Goal: Task Accomplishment & Management: Complete application form

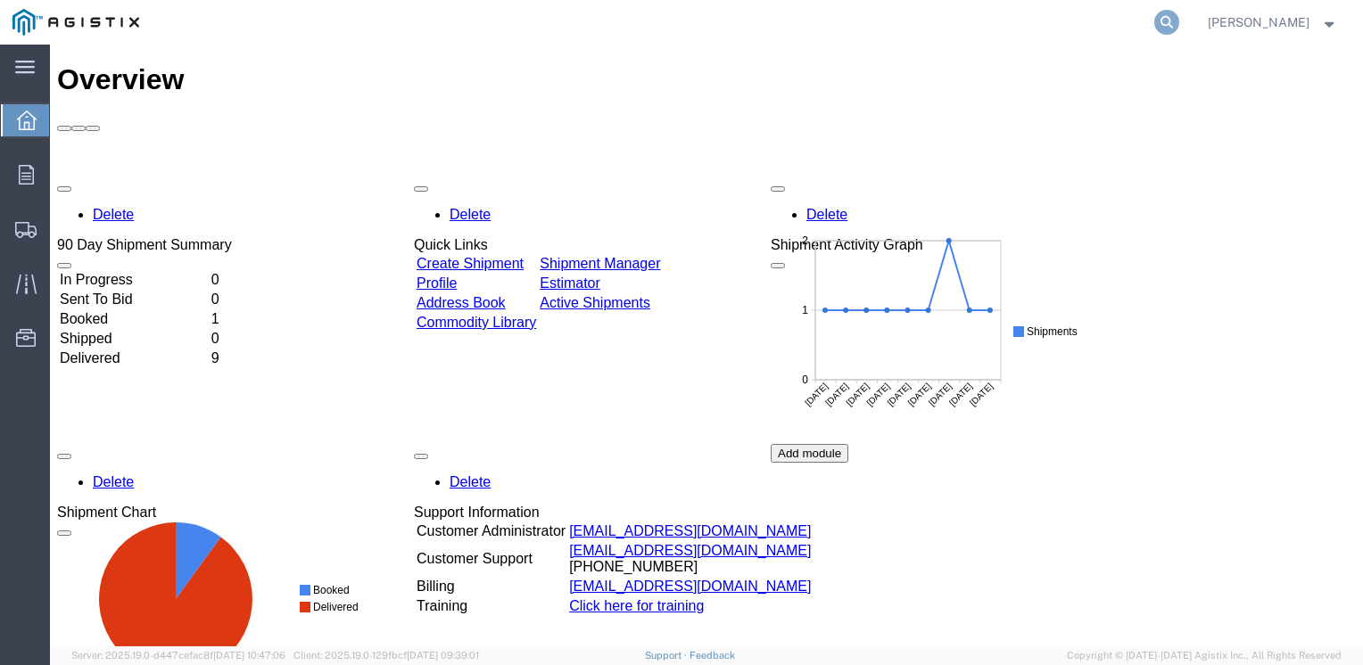
click at [1179, 25] on icon at bounding box center [1166, 22] width 25 height 25
click at [917, 20] on input "search" at bounding box center [883, 22] width 542 height 43
type input "53133020"
click at [1179, 20] on icon at bounding box center [1166, 22] width 25 height 25
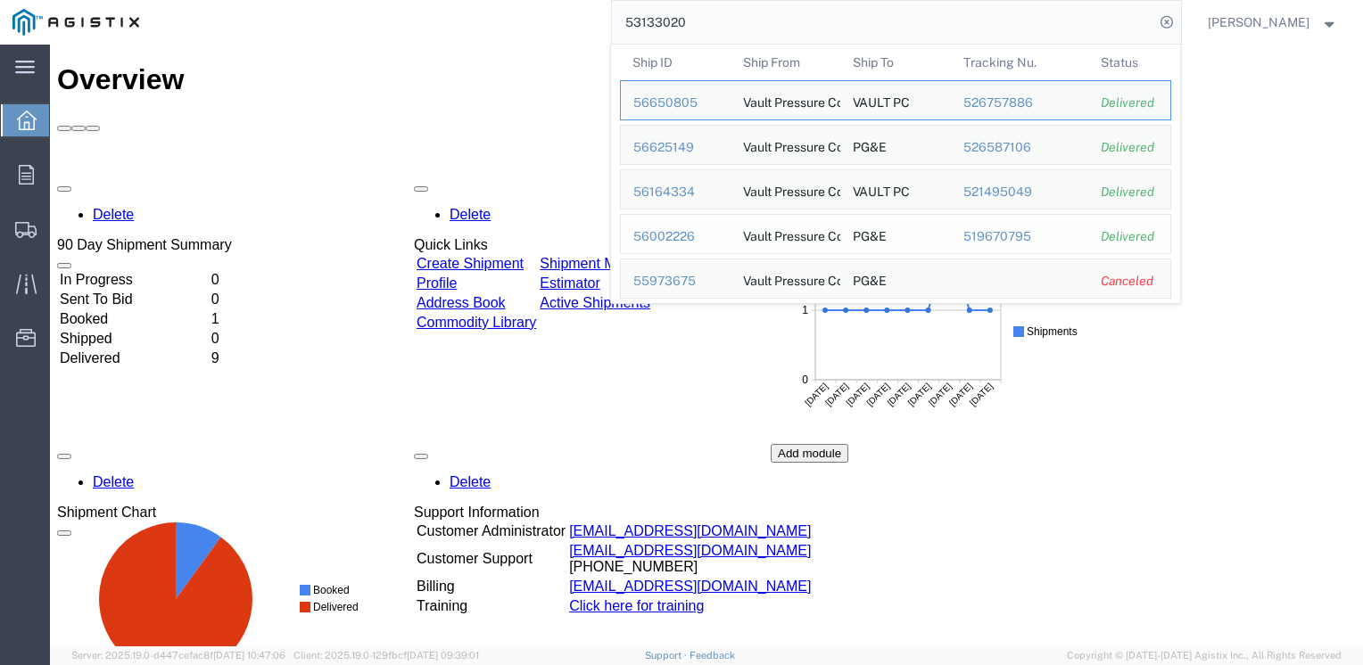
scroll to position [48, 0]
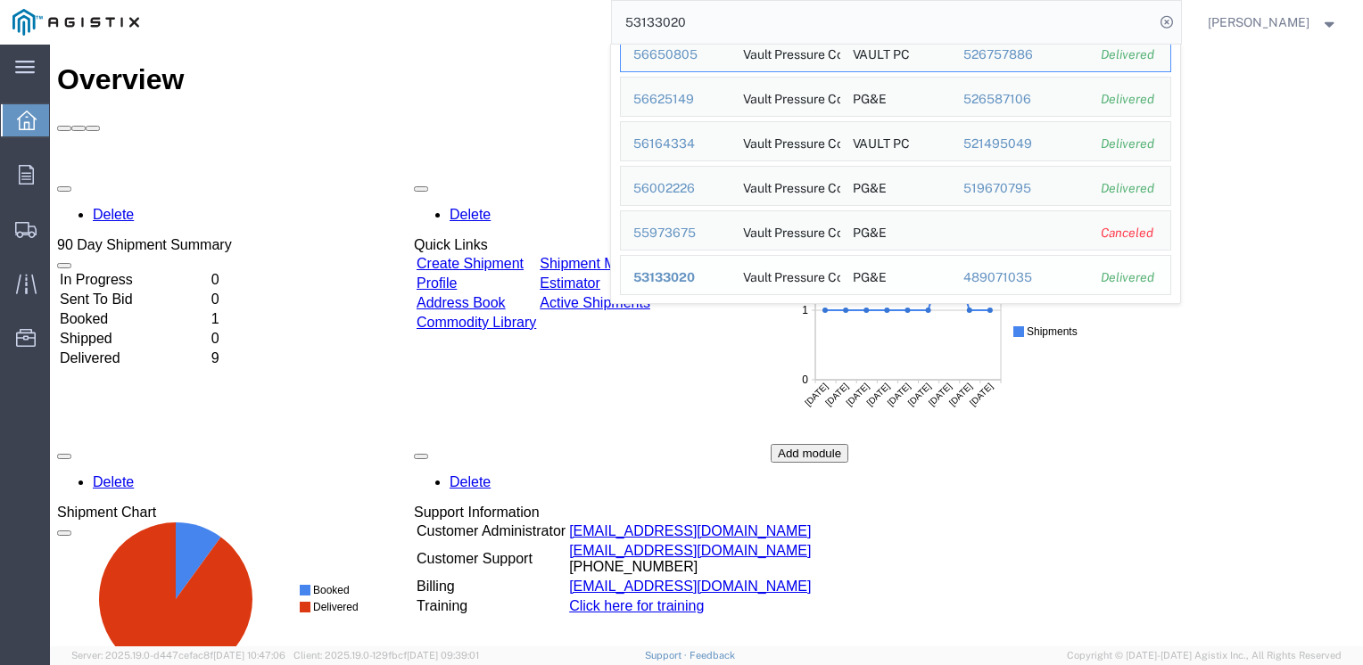
click at [695, 280] on span "53133020" at bounding box center [664, 277] width 62 height 14
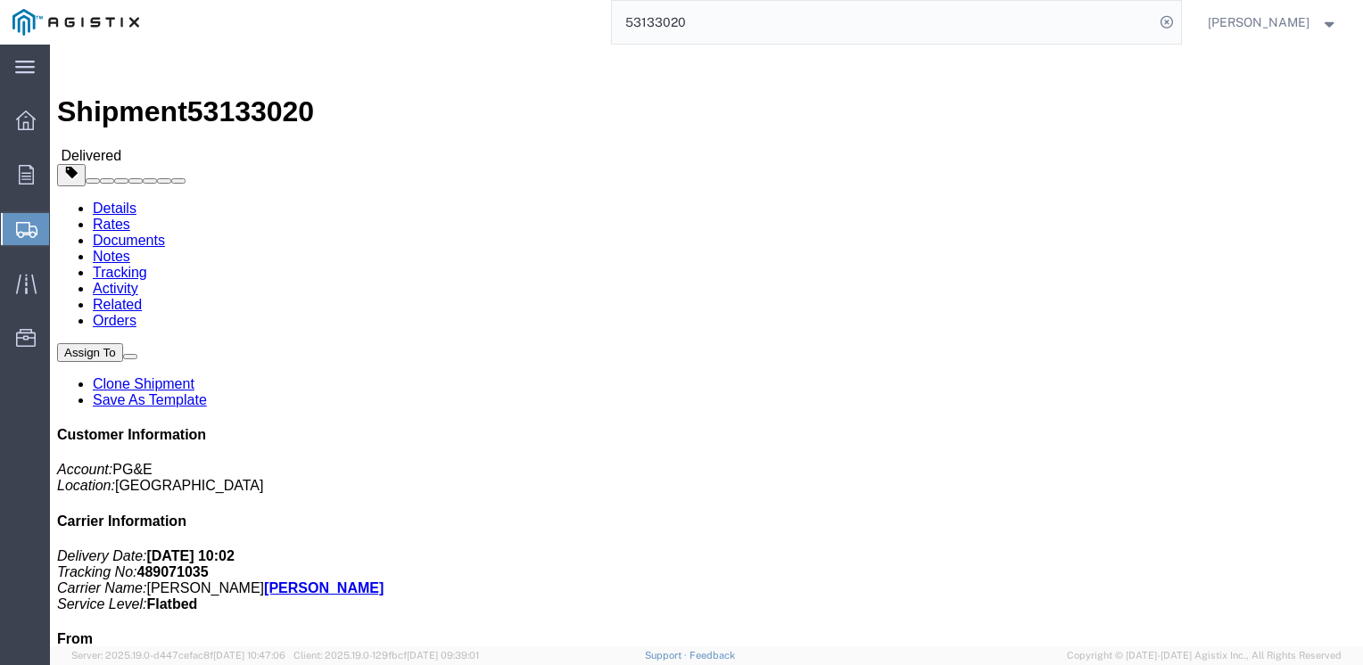
click link "Clone Shipment"
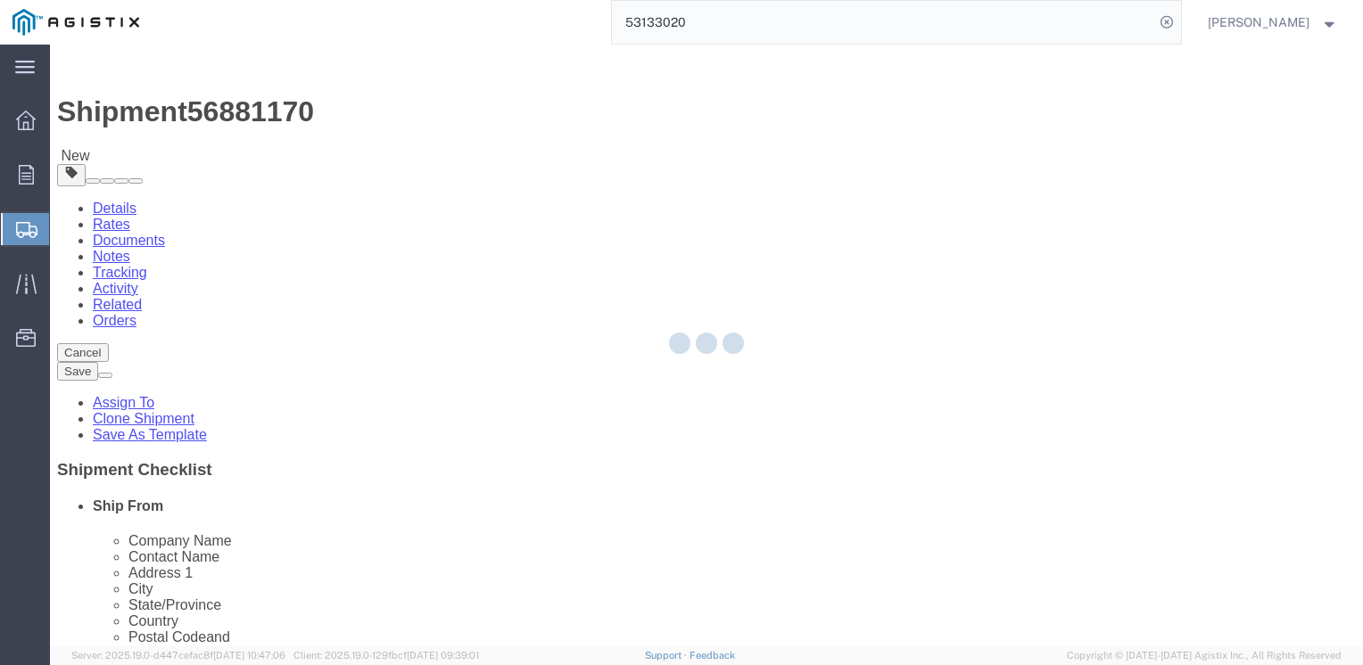
select select
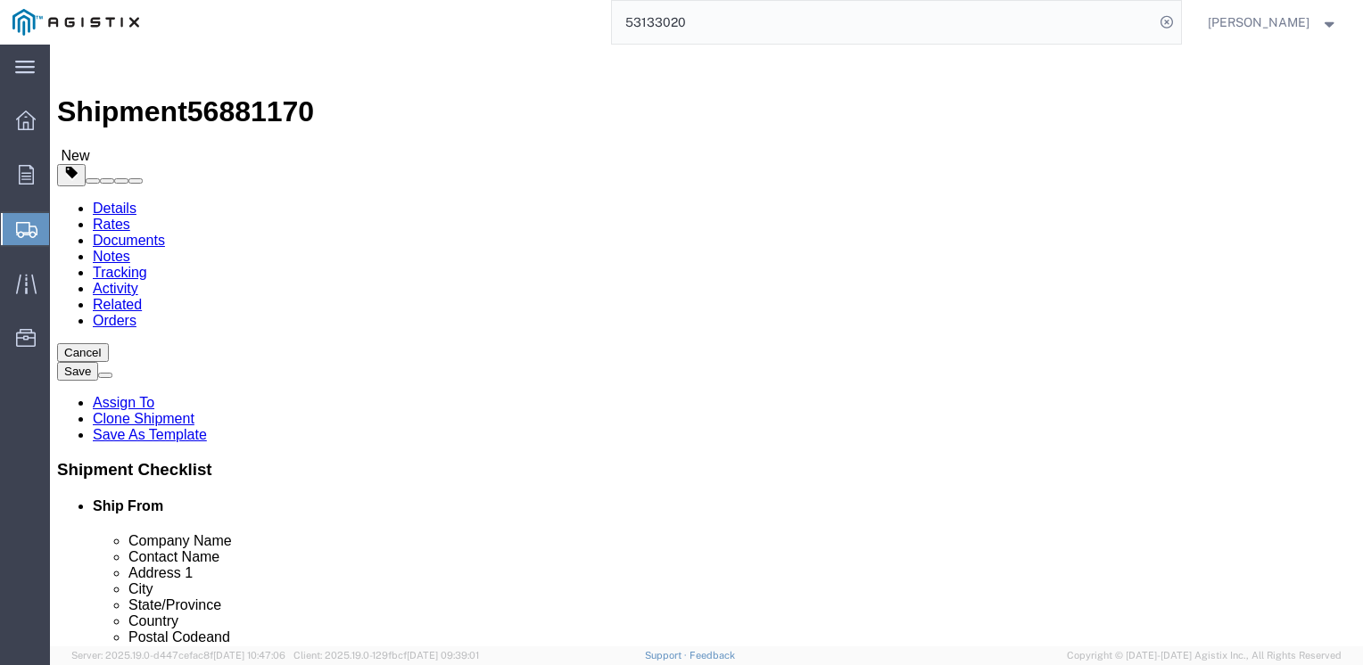
click input "PG&E"
click input "WAREHOUSE ON CALL"
click input "[STREET_ADDRESS]"
type input "8"
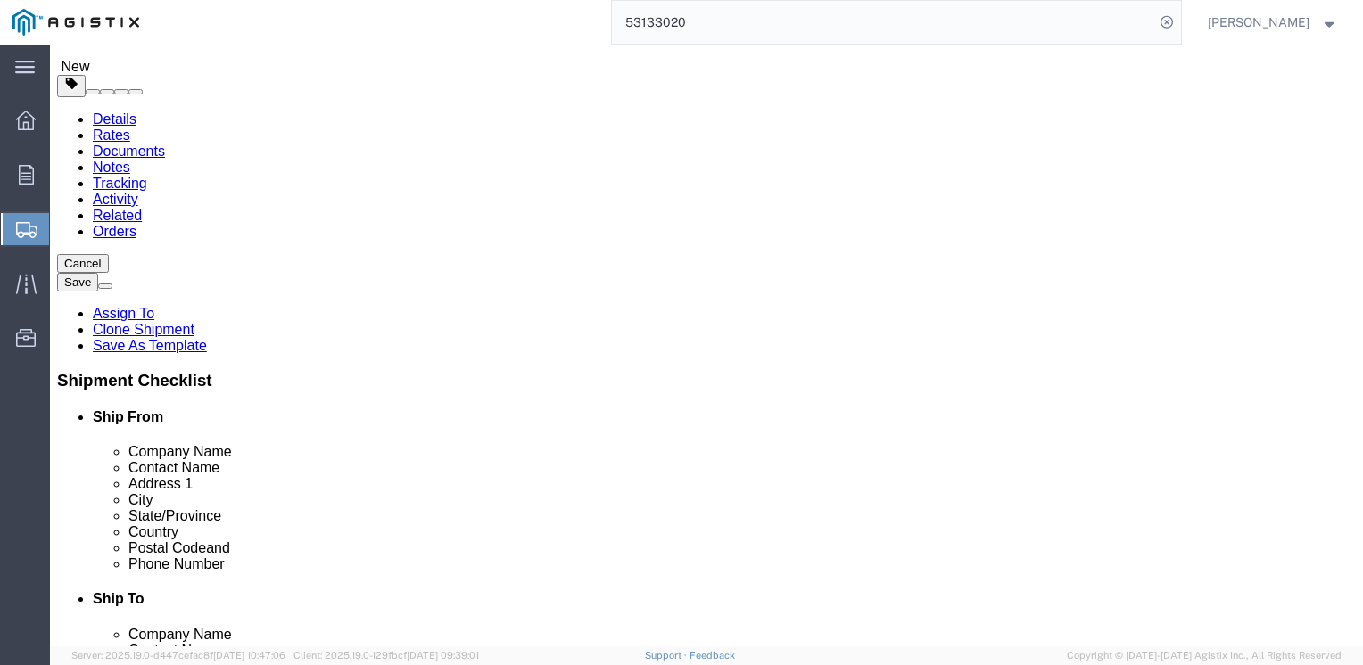
scroll to position [178, 0]
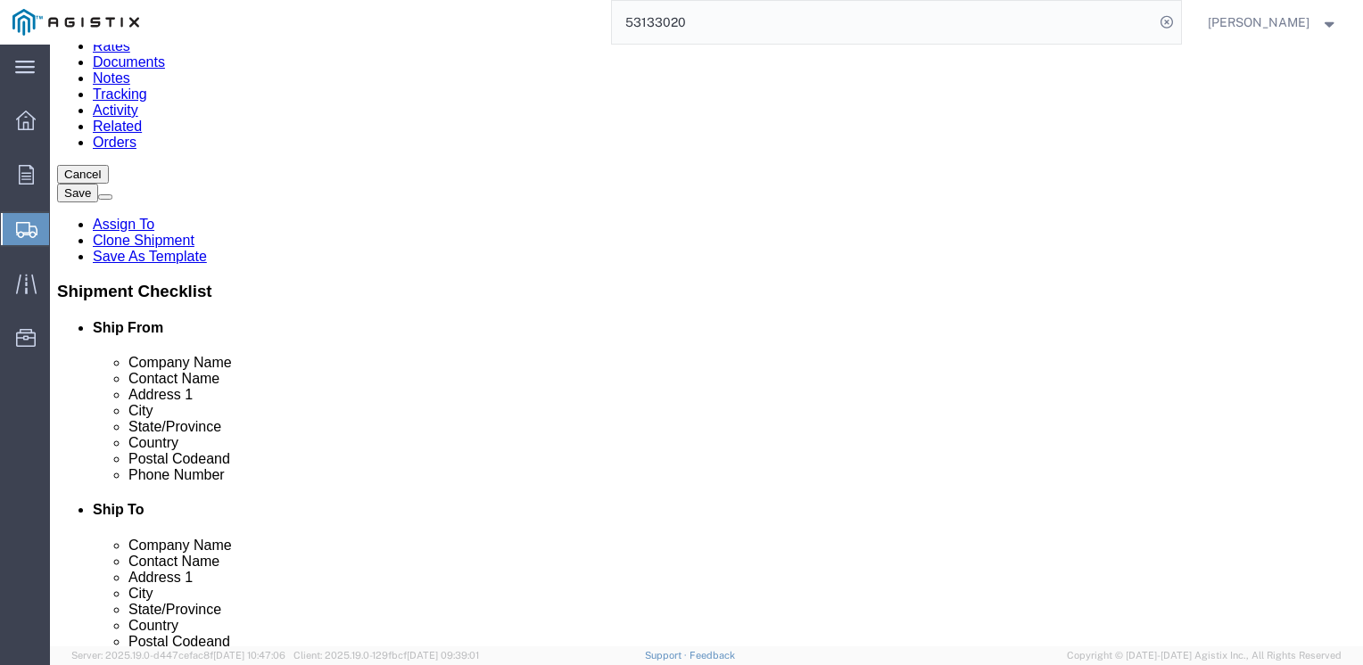
type input "[STREET_ADDRESS]"
select select
click input "PG&E"
type input "P"
type input "VPC"
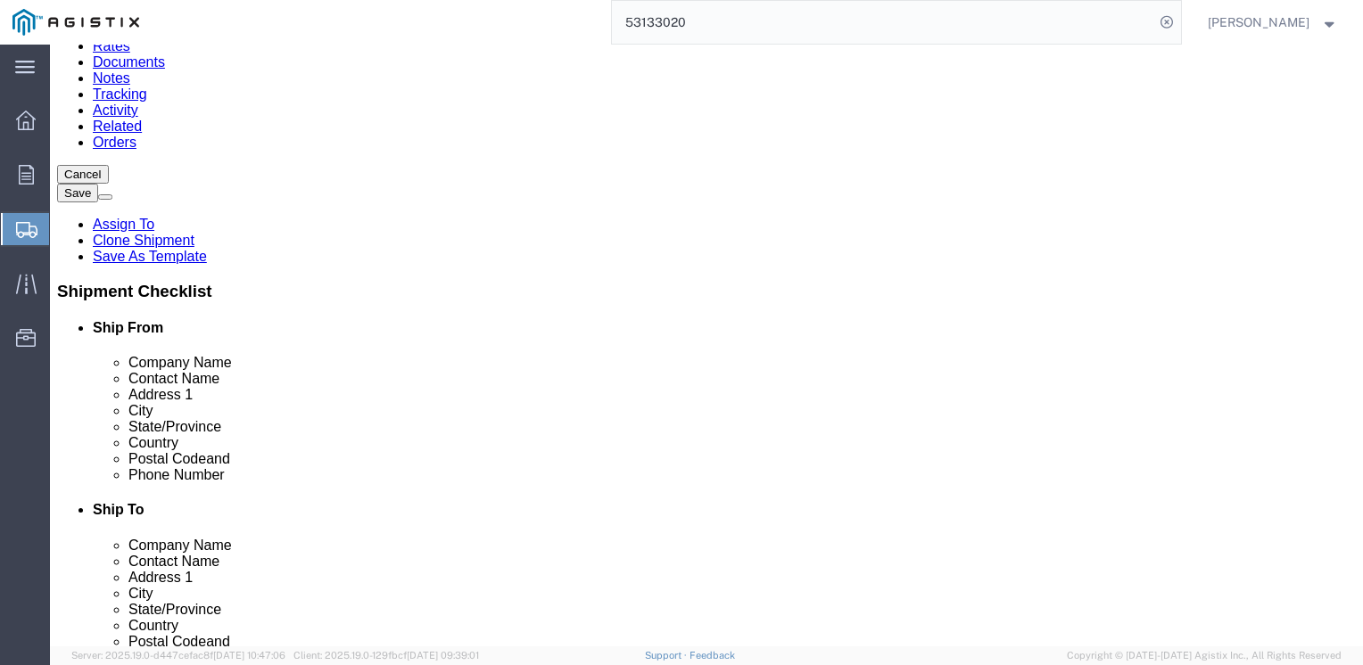
click input "Stockton"
type input "S"
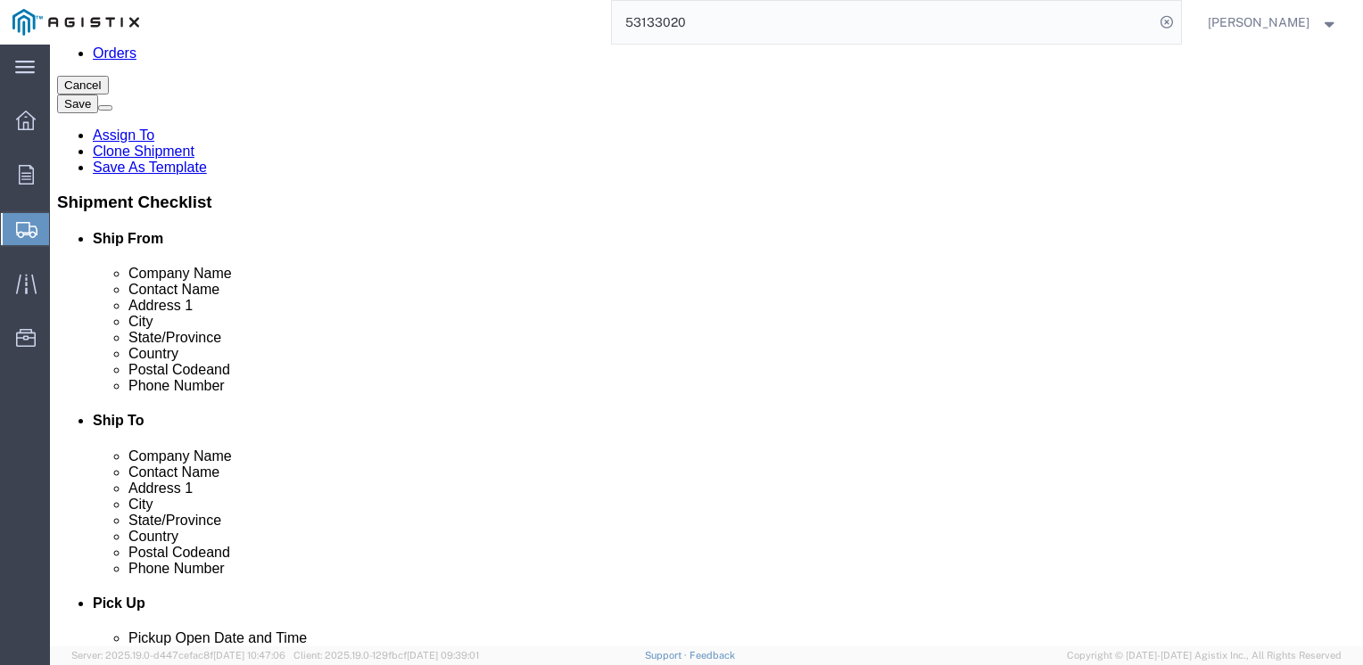
type input "WOODLAND"
select select
click label "Email"
click input "95203"
type input "9"
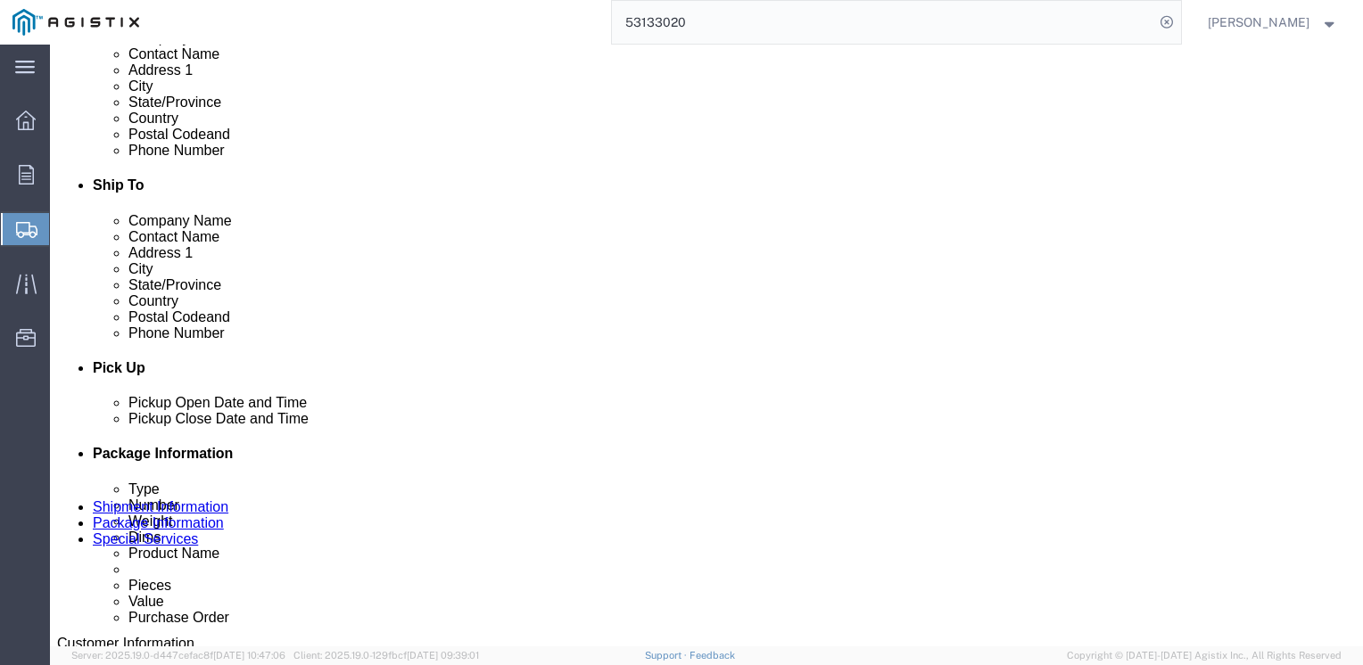
scroll to position [535, 0]
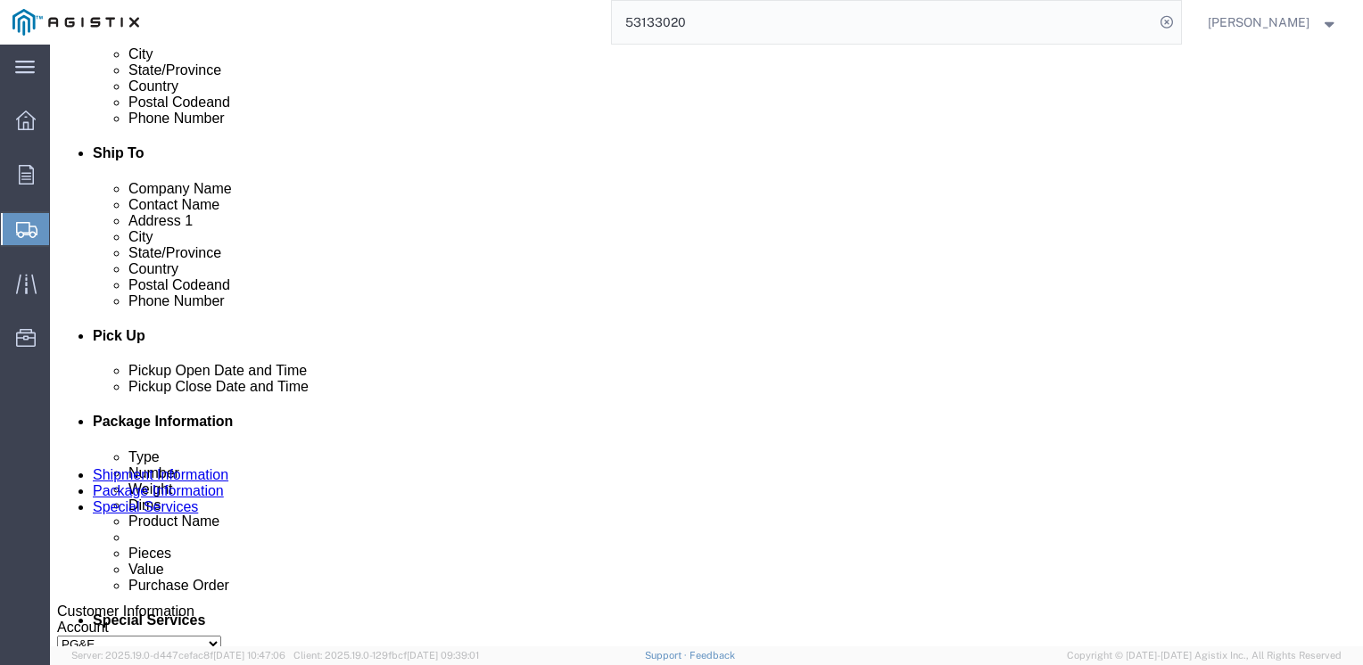
type input "95776"
select select
click div "Delivery by Date Delivery Start Date Delivery Start Time Deliver Open Date and …"
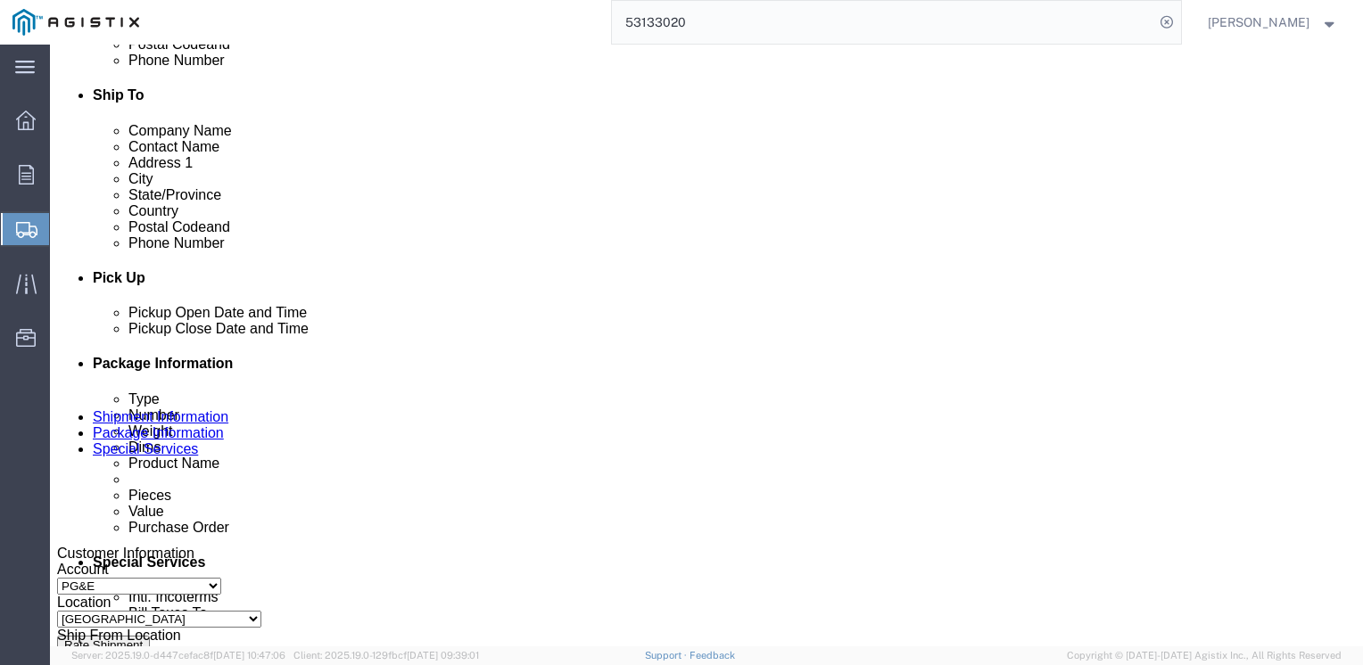
scroll to position [624, 0]
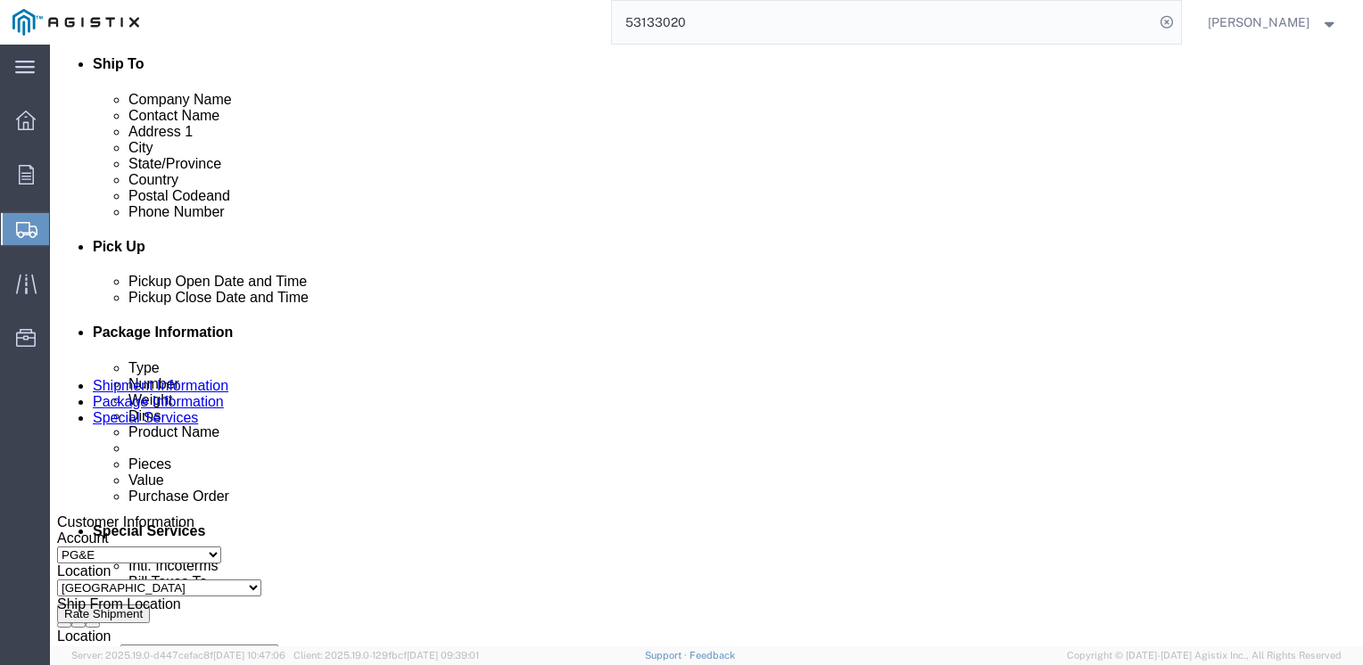
click icon
click div "[DATE] 3:00 PM"
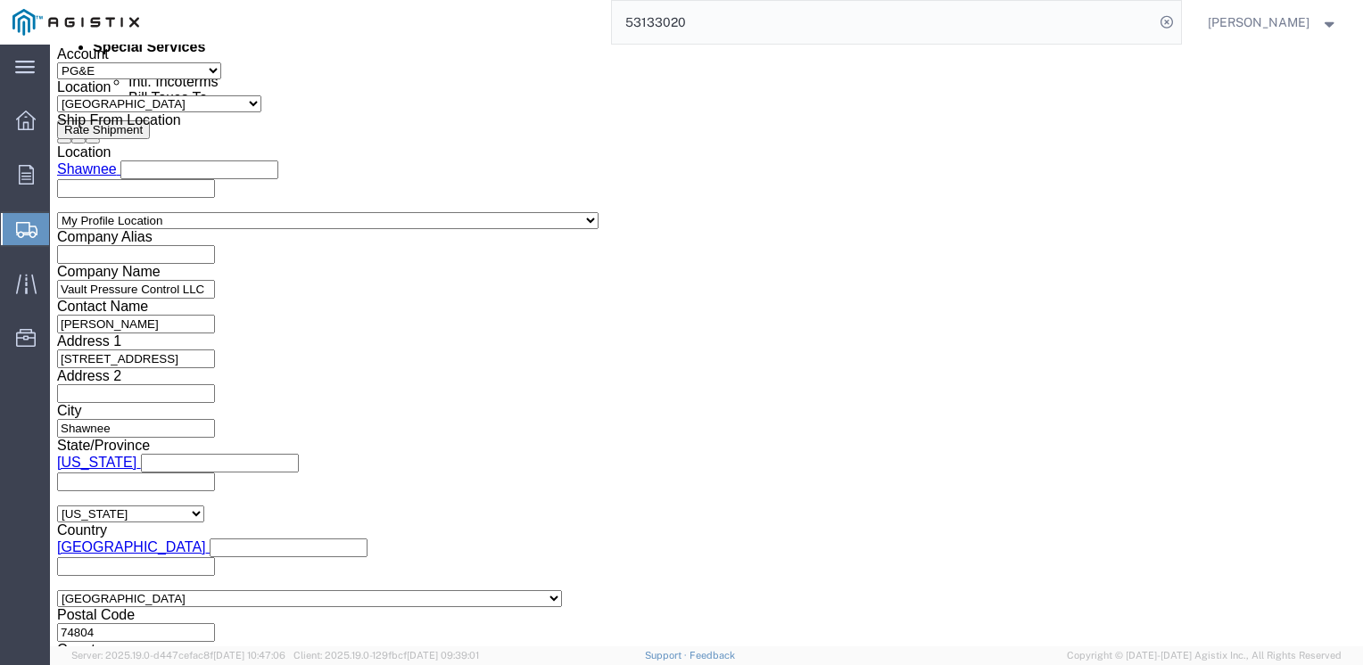
click input "3:00 PM"
click input "8:00 PM"
type input "8:00 AM"
click button "Apply"
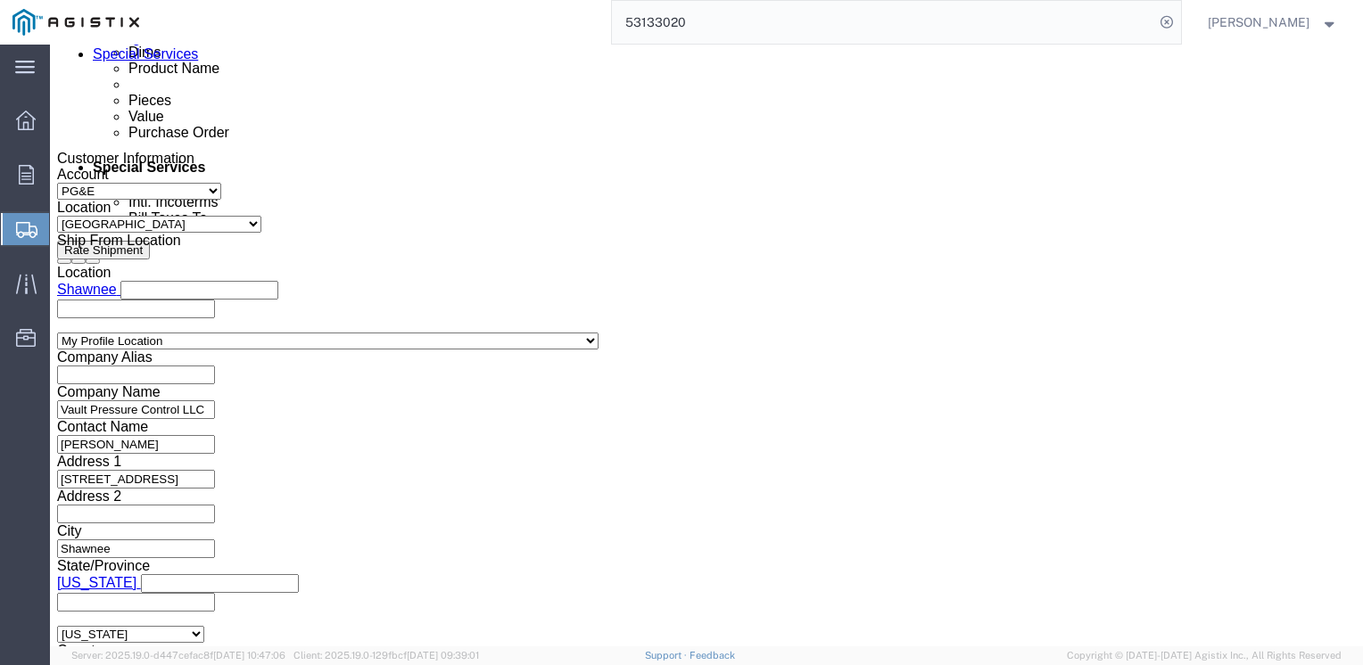
scroll to position [841, 0]
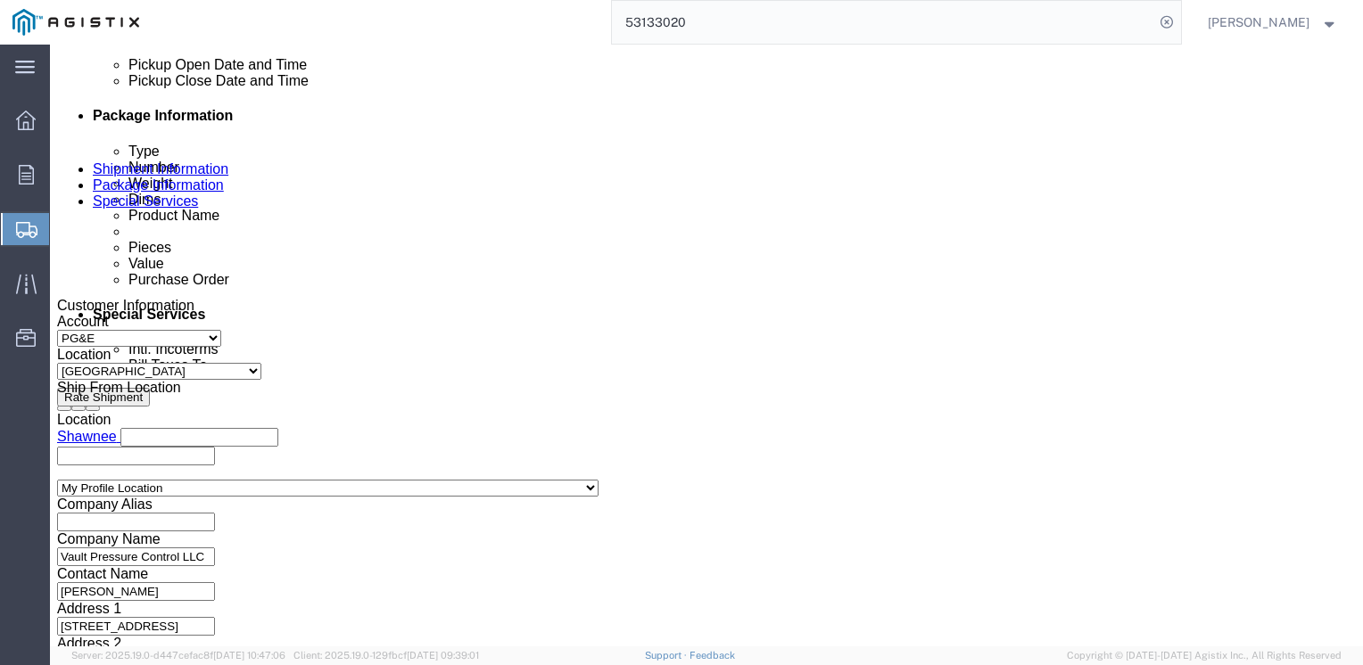
click div "[DATE] 9:00 AM"
click input "6:00 AM"
type input "6:00 PM"
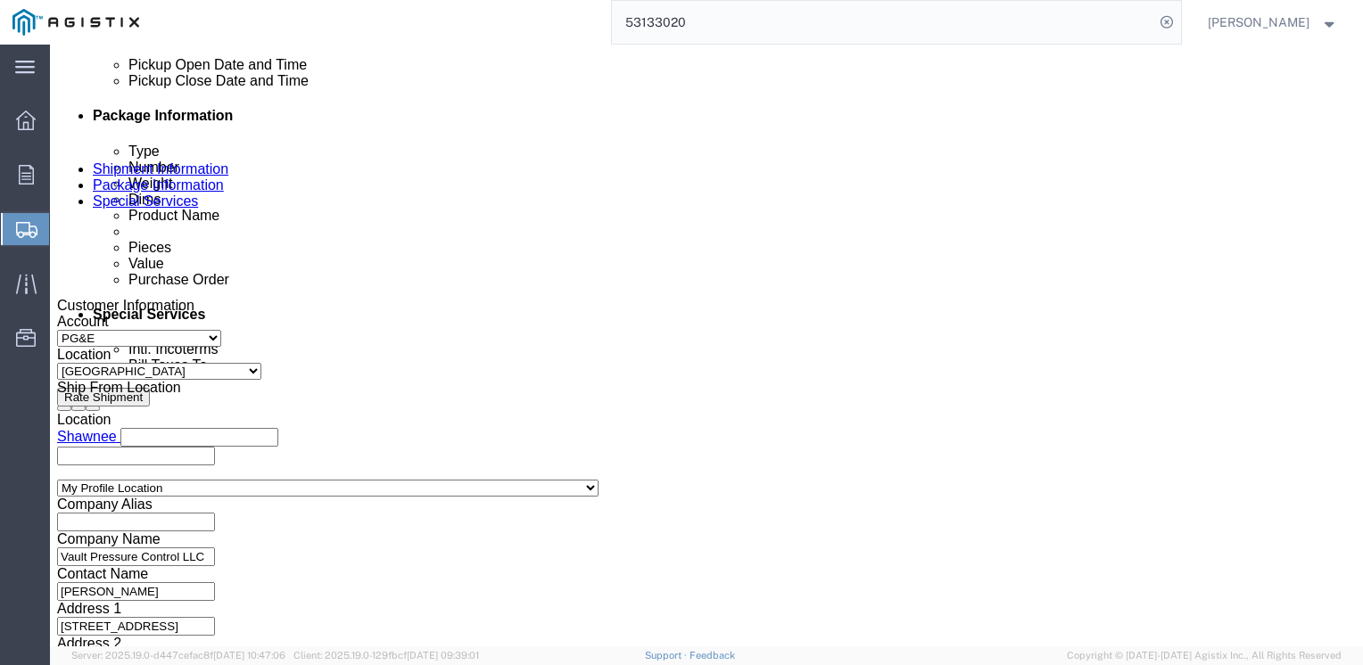
click button "Apply"
click icon
click div
click input "7:00 PM"
click input "8:00 PM"
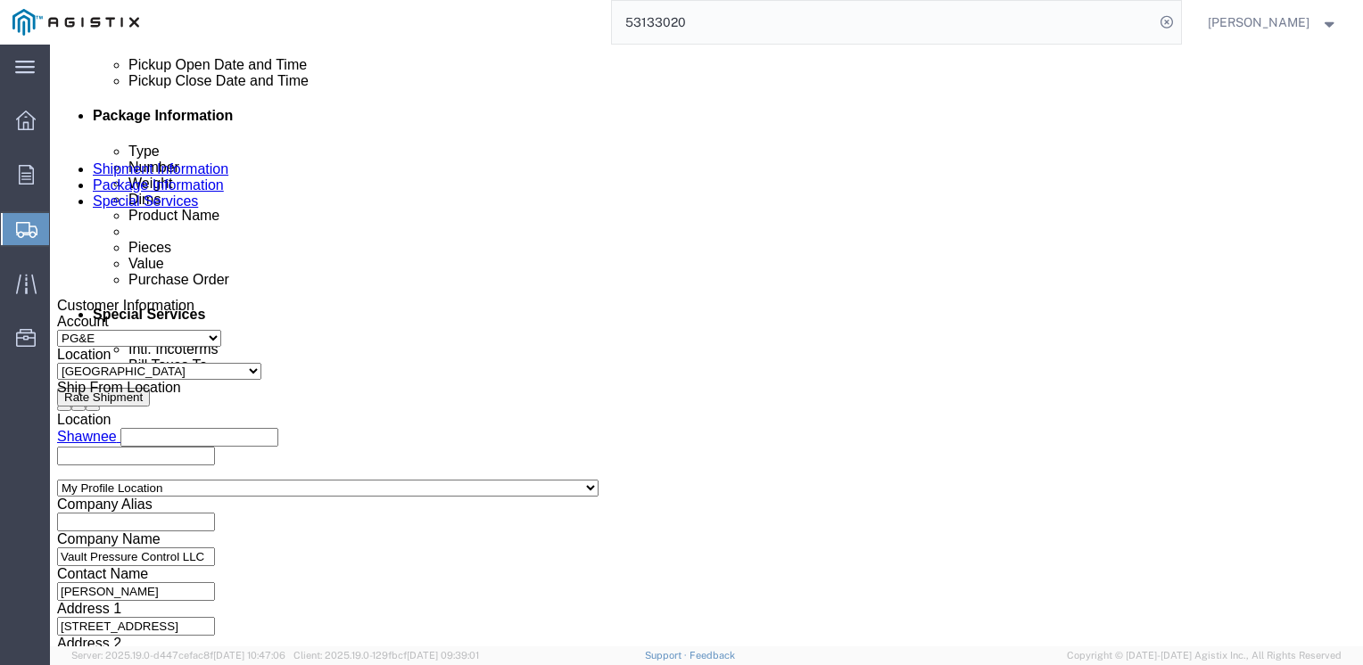
type input "8:00 AM"
click button "Apply"
click div
click input "9:00 AM"
click input "3:00 AM"
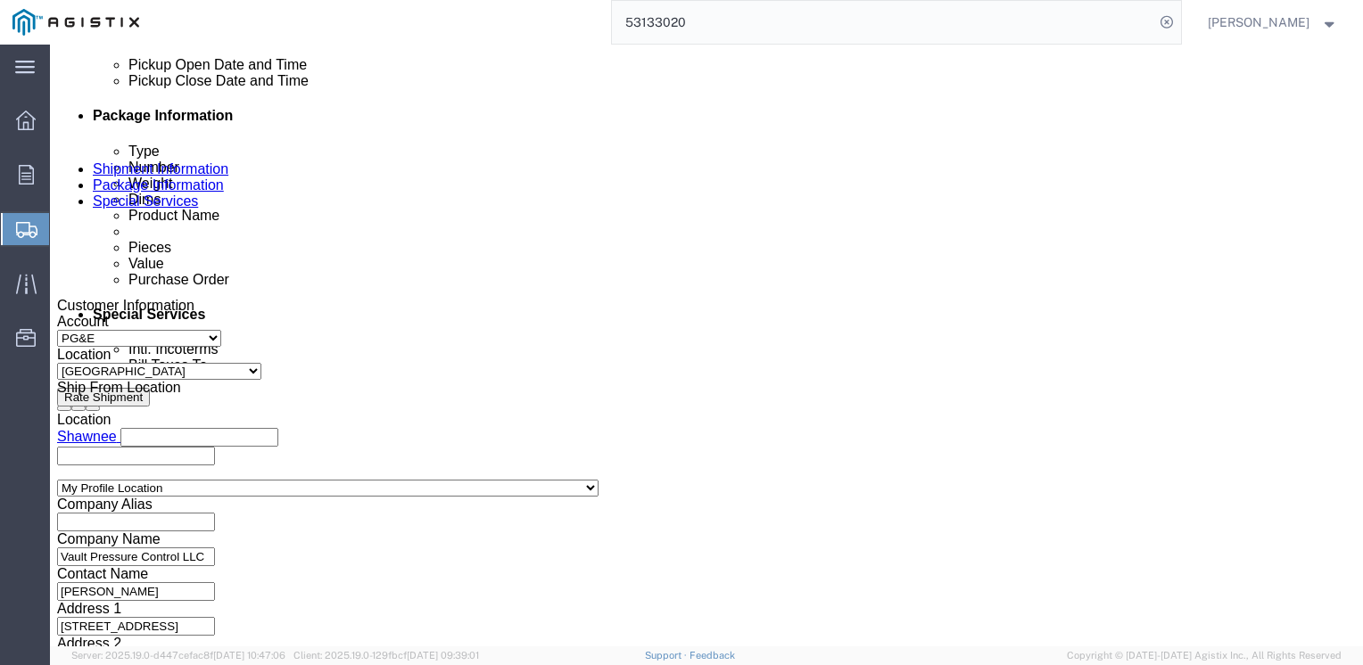
click input "3:30 AM"
type input "3:30 PM"
click button "Apply"
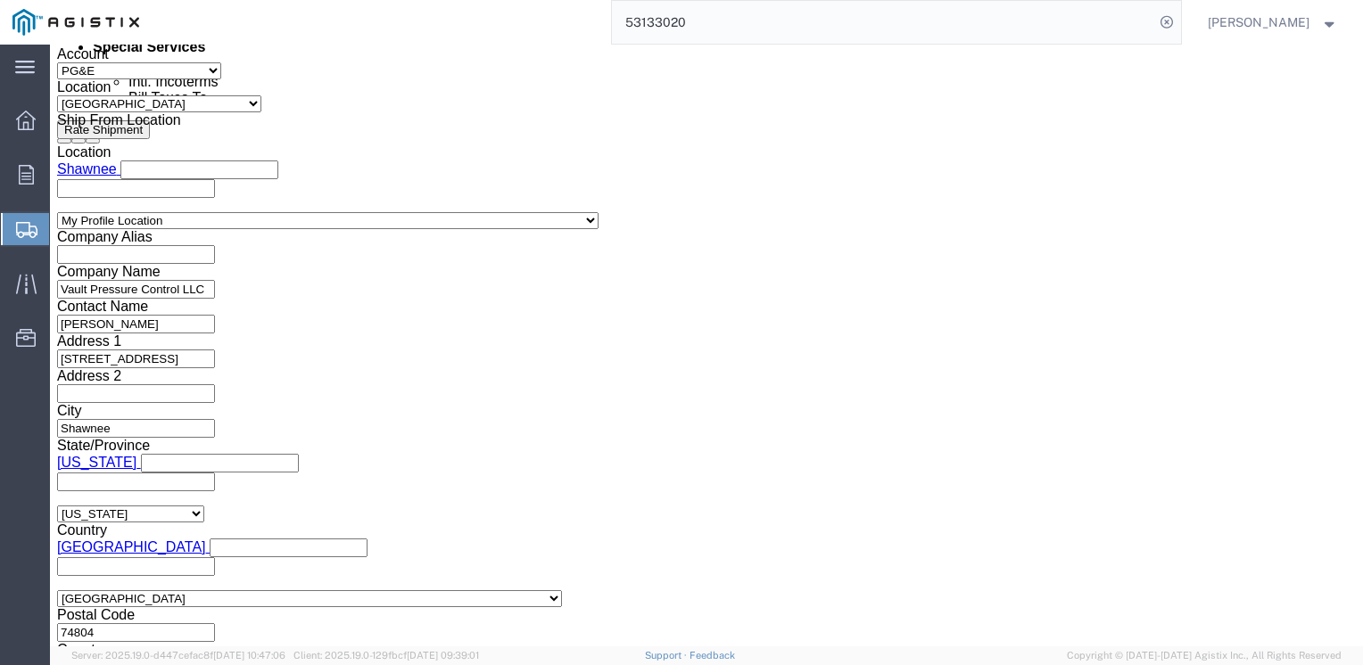
scroll to position [1192, 0]
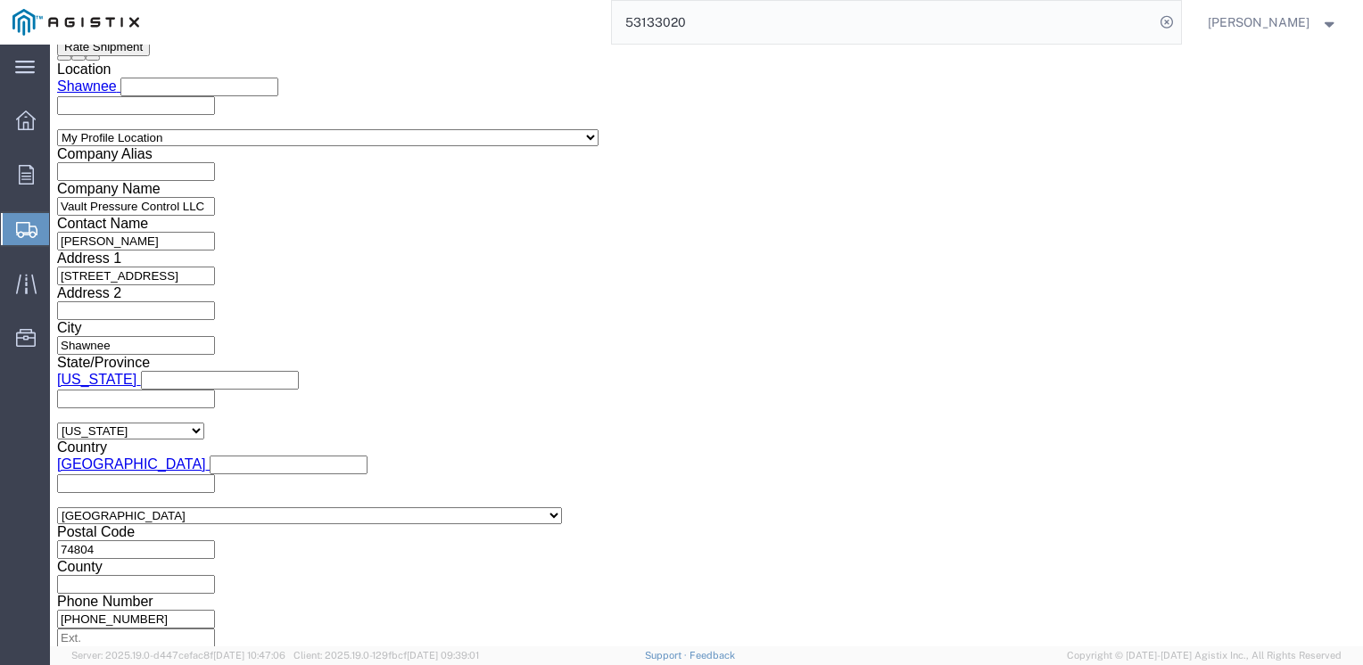
click select "Select 20 Feet 28 Feet 35 Feet 40 Feet 48 Feet 53 Feet"
select select "20FT"
click select "Select 20 Feet 28 Feet 35 Feet 40 Feet 48 Feet 53 Feet"
click input "3"
type input "1"
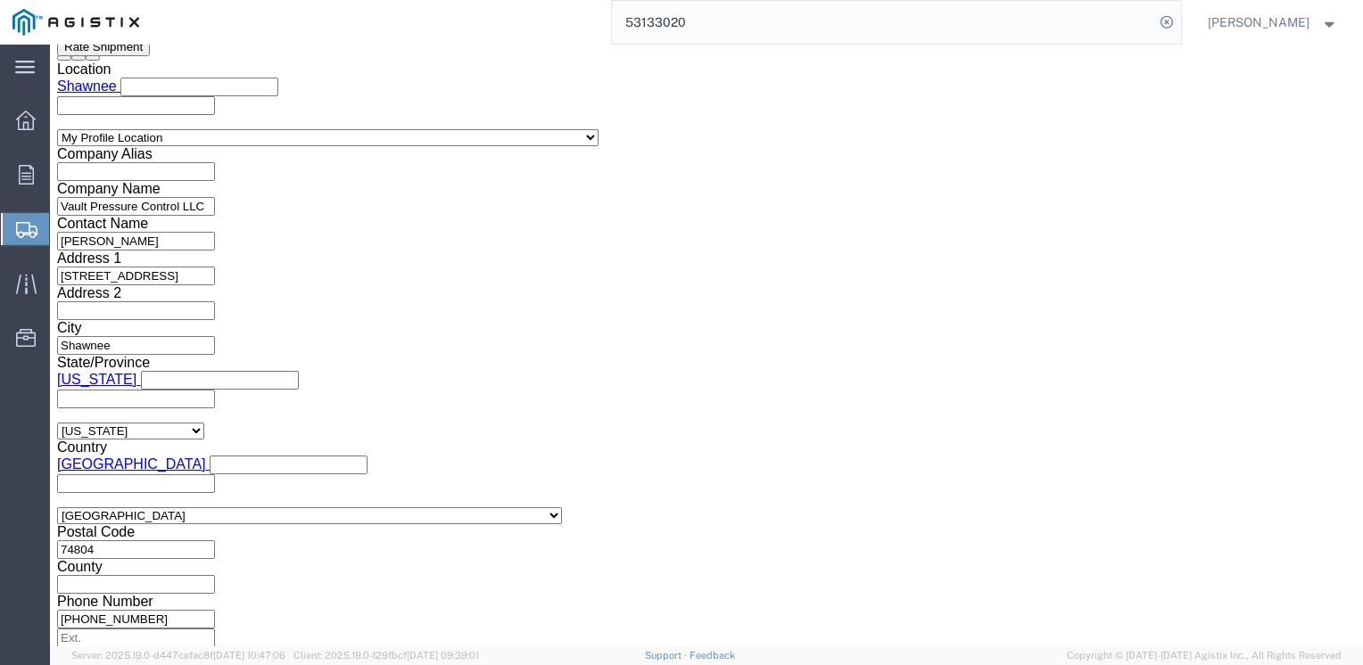
click button "Continue"
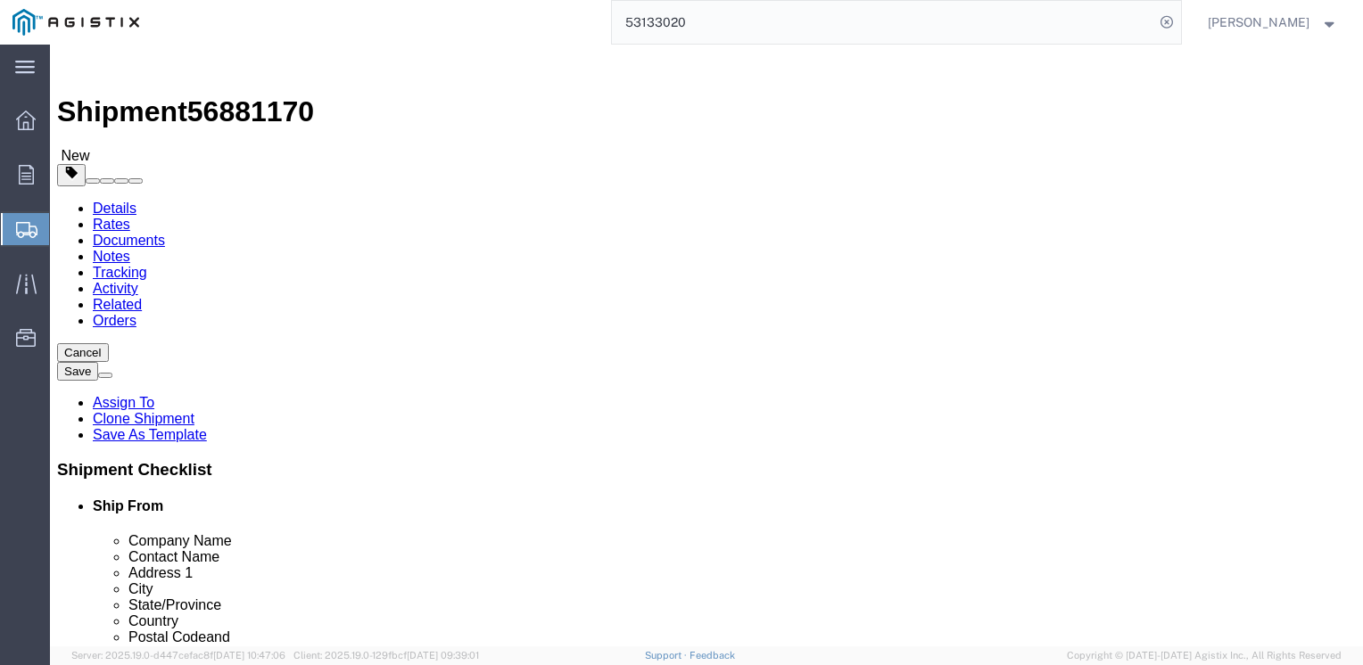
click select "Select Bulk Bundle(s) Cardboard Box(es) Carton(s) Crate(s) Drum(s) (Fiberboard)…"
select select "CRAT"
click select "Select Bulk Bundle(s) Cardboard Box(es) Carton(s) Crate(s) Drum(s) (Fiberboard)…"
click input "3"
type input "1"
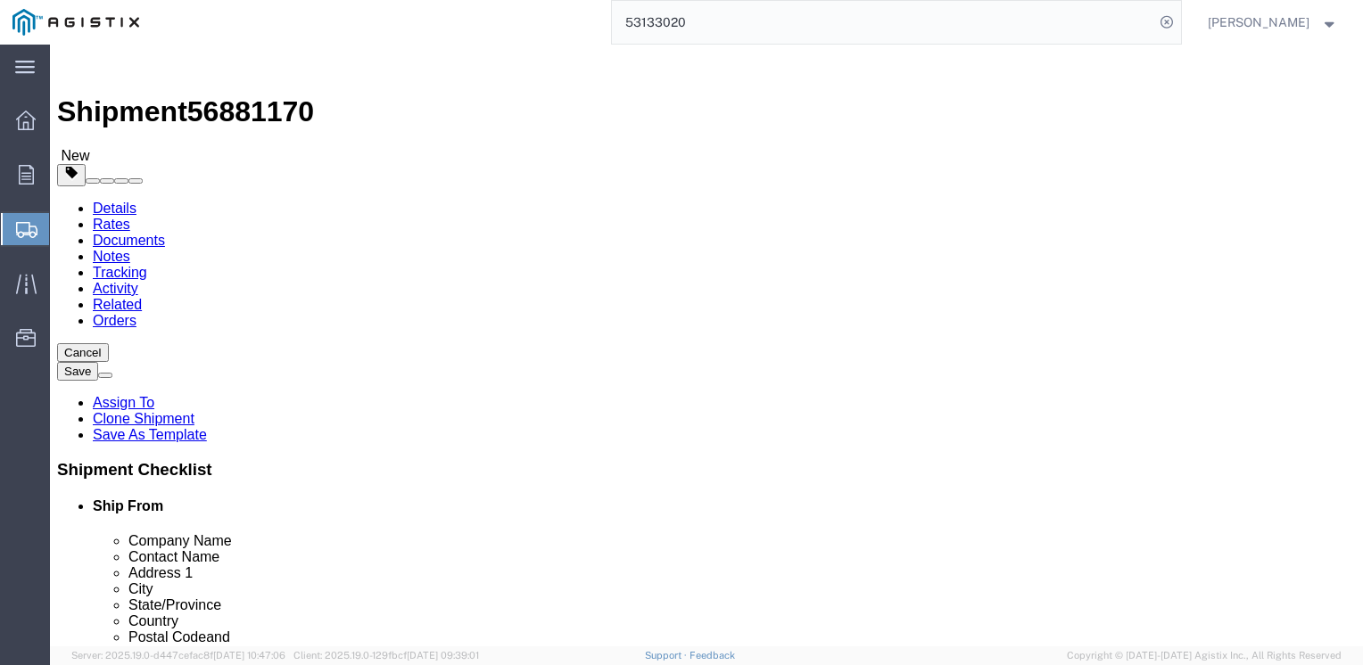
click select "Select cm ft in"
select select "IN"
click select "Select cm ft in"
type input "48.00"
type input "36.00"
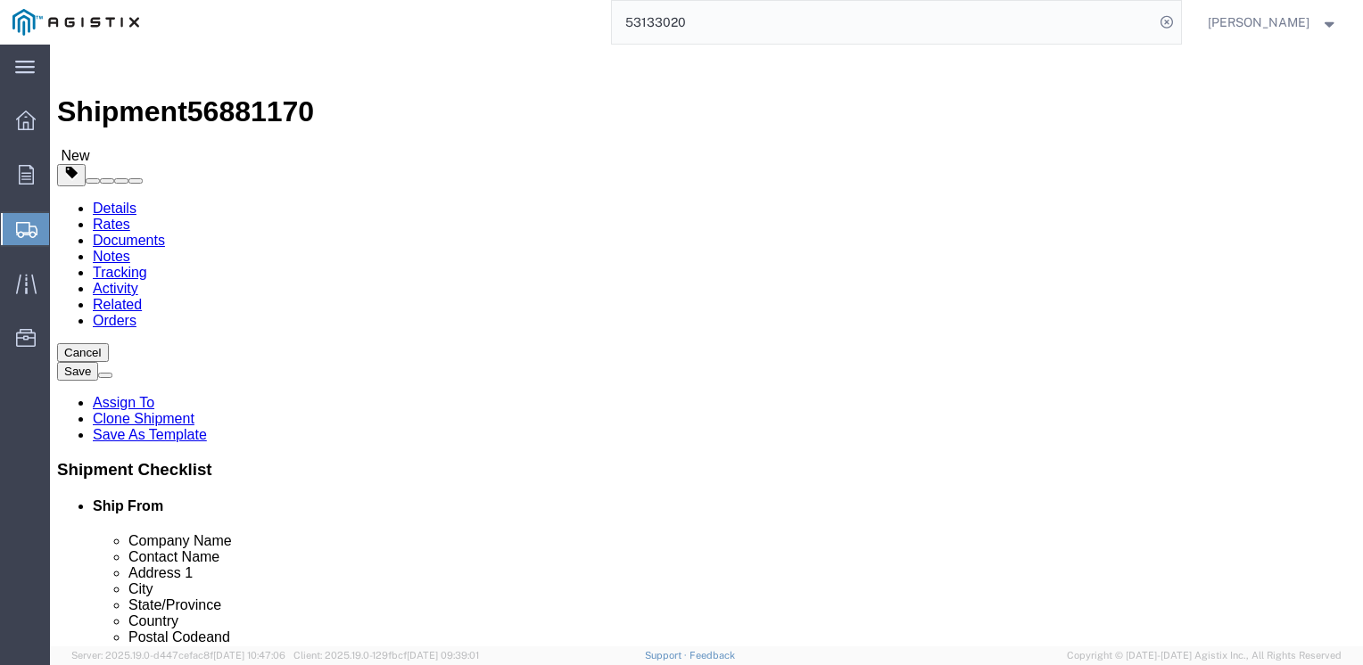
type input "60.00"
click input "48.00"
type input "4"
type input "38"
type input "25"
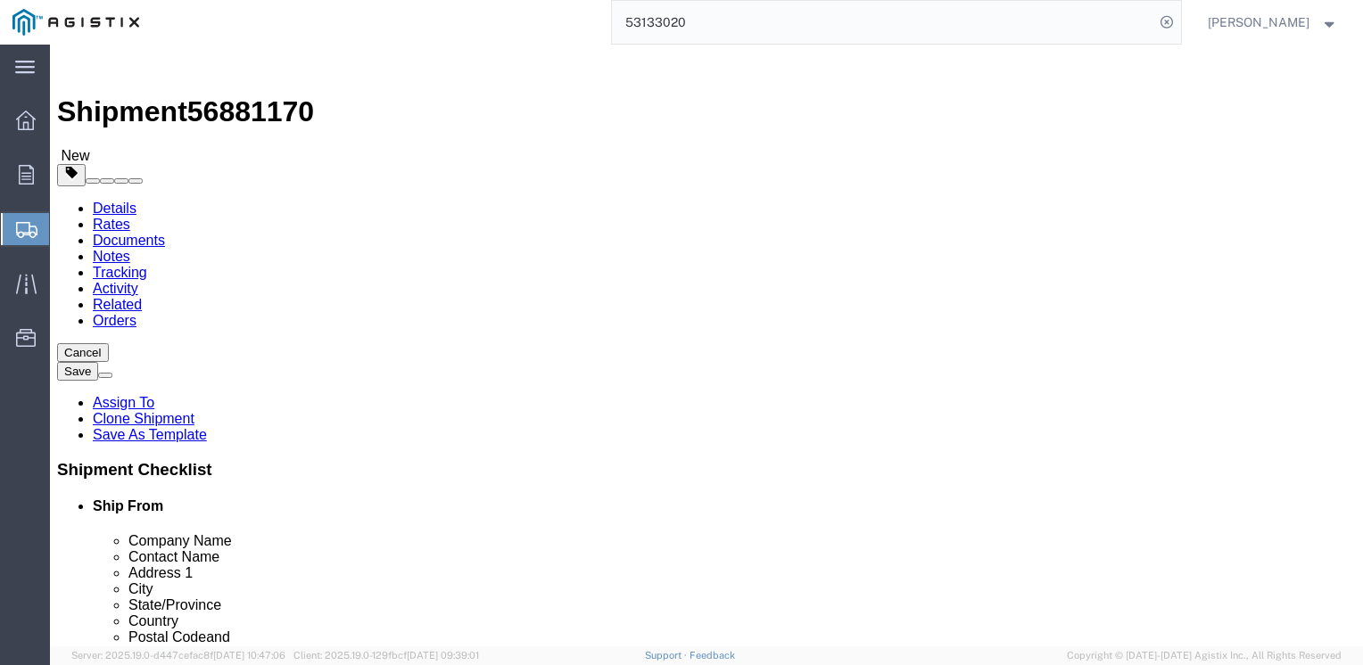
type input "27"
click input "12000.00"
type input "1"
type input "330"
click div "1 x Crate(s) Package Type Select Bulk Bundle(s) Cardboard Box(es) Carton(s) Cra…"
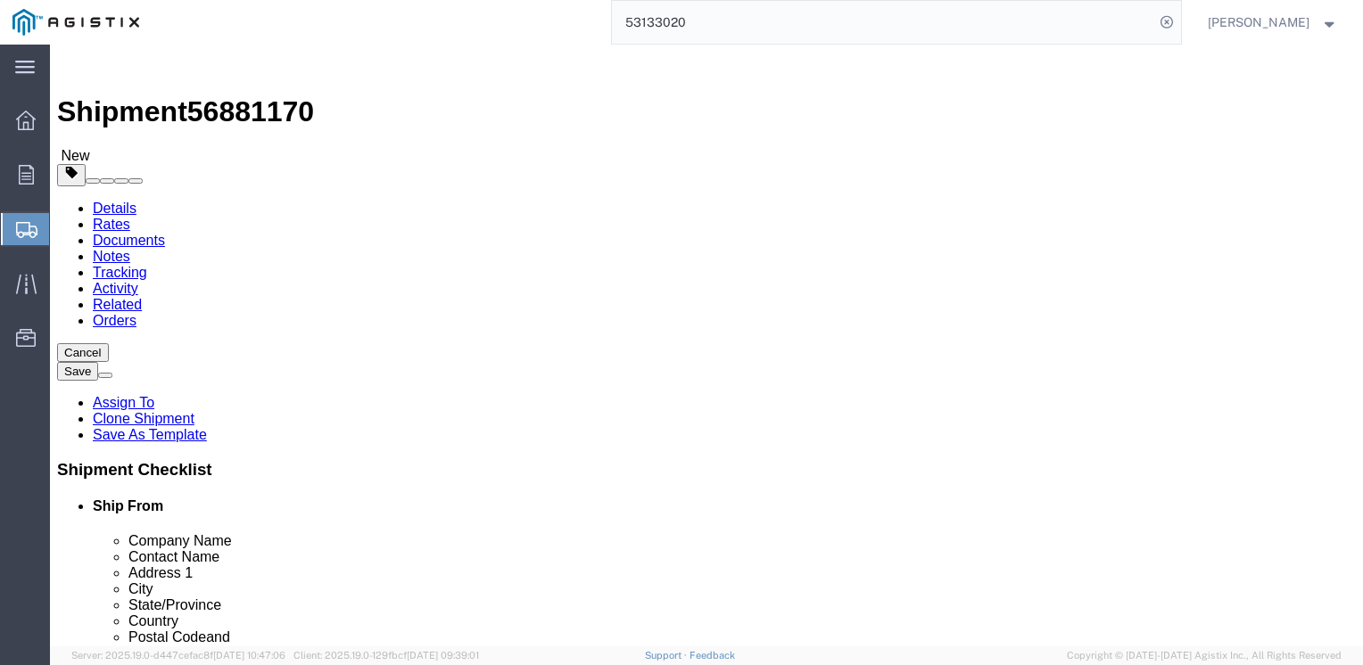
scroll to position [89, 0]
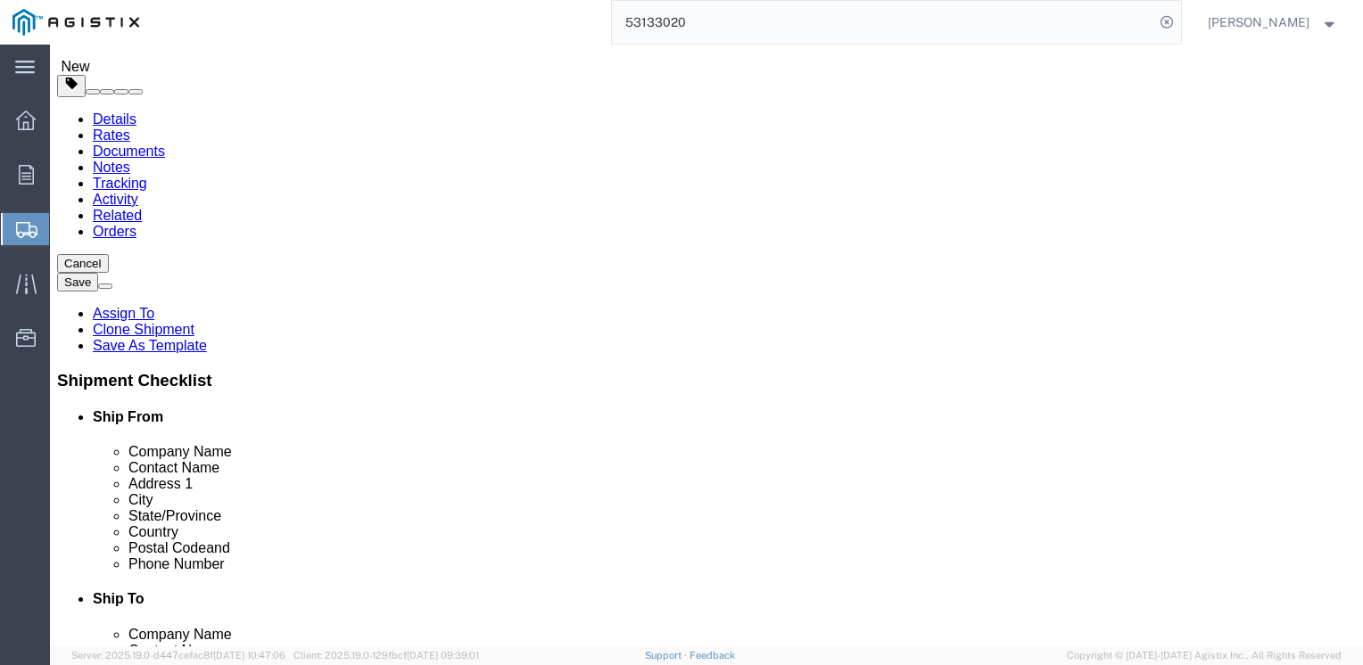
click dd "3.00 Each"
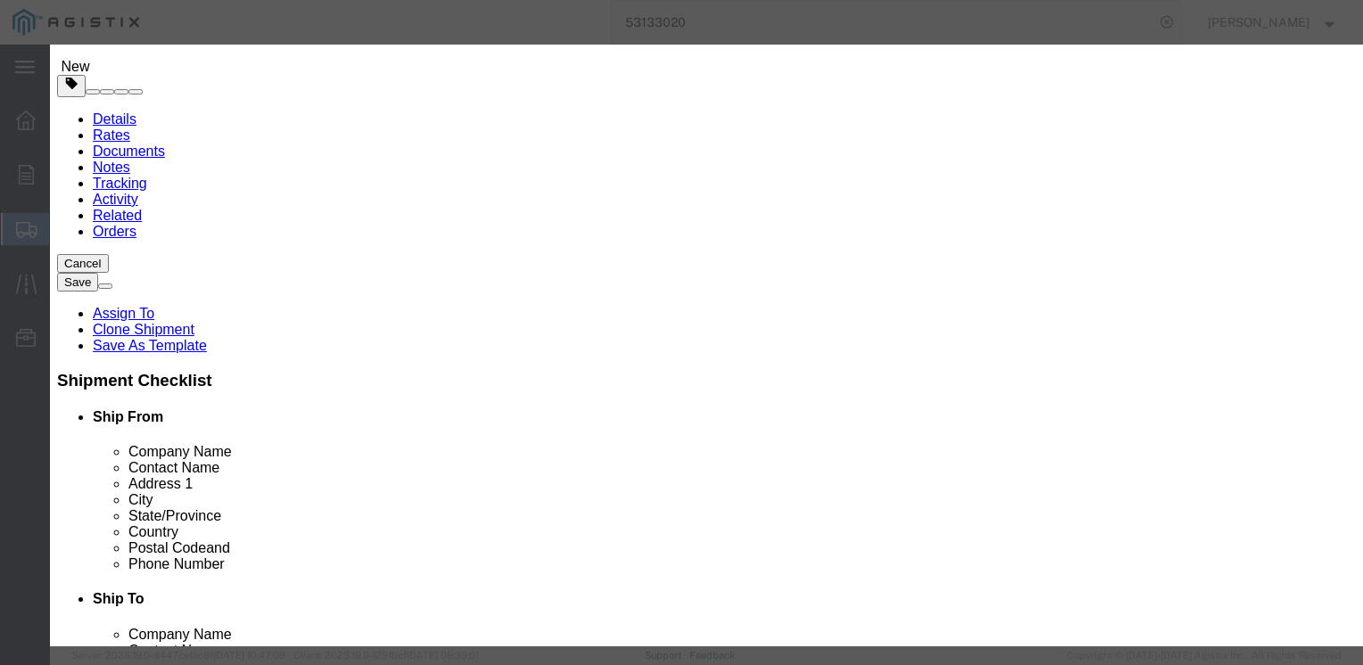
click input "3.00"
type input "3"
type input "1"
type input "50"
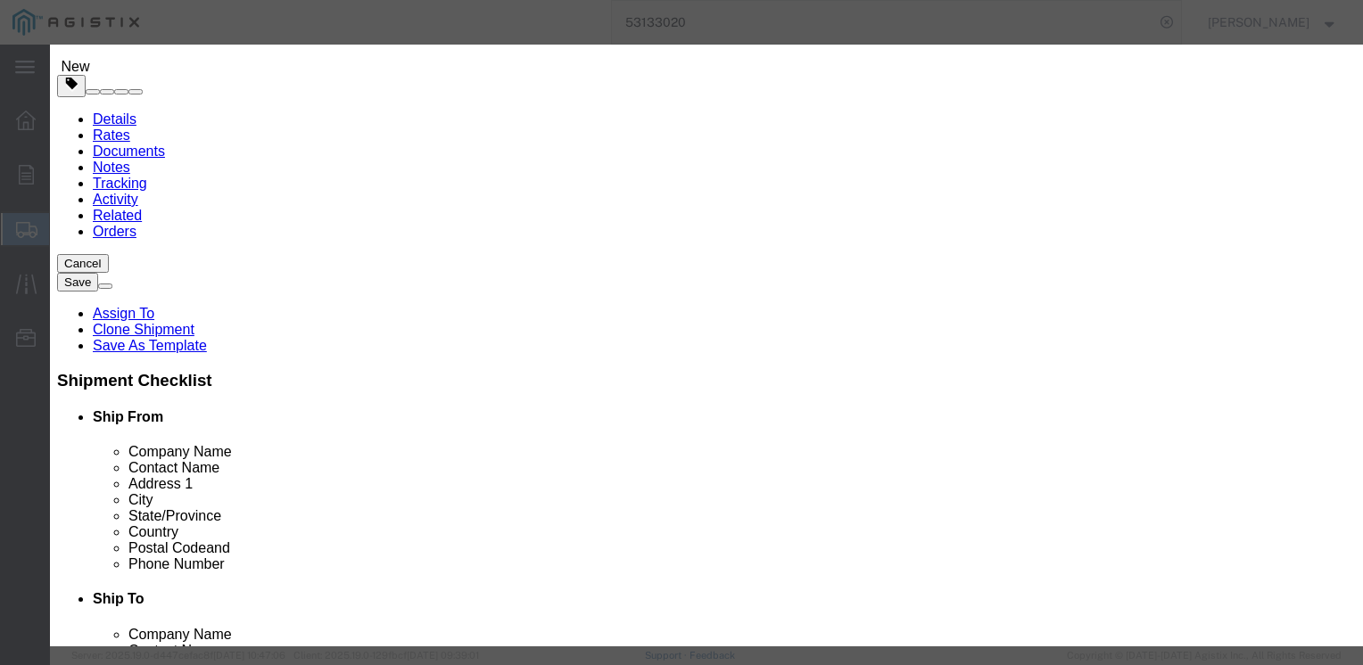
click button "Save & Close"
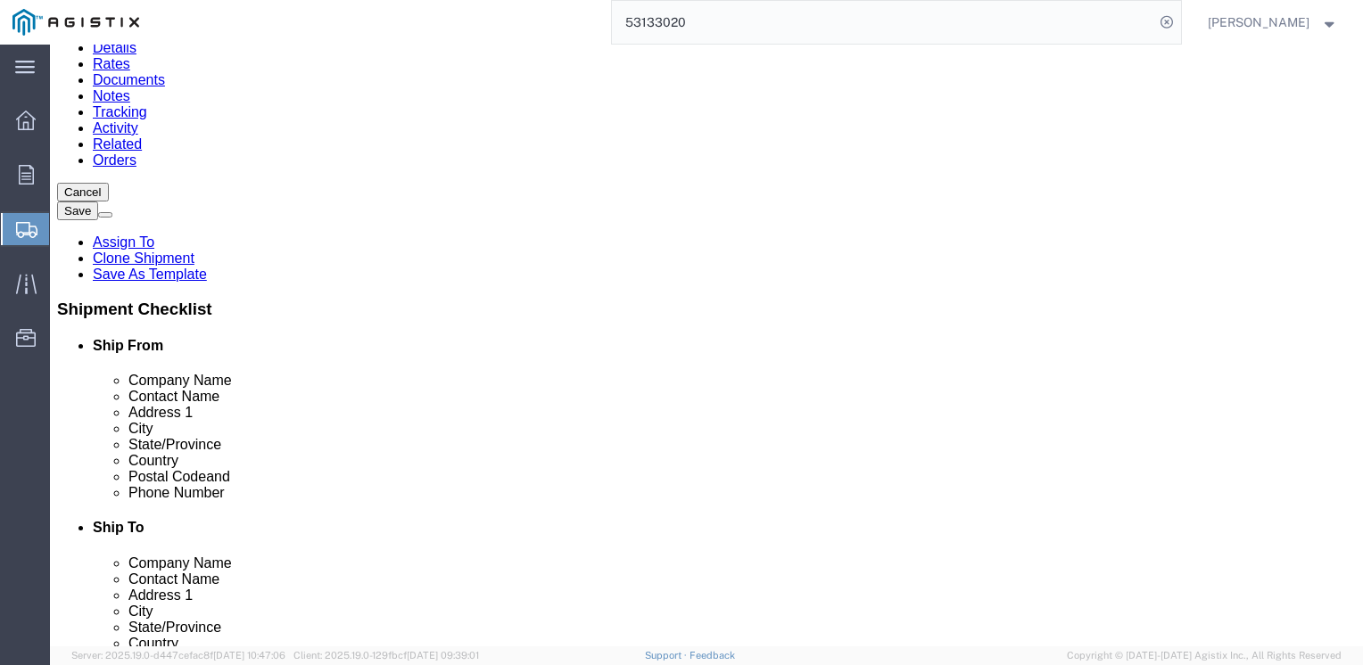
scroll to position [178, 0]
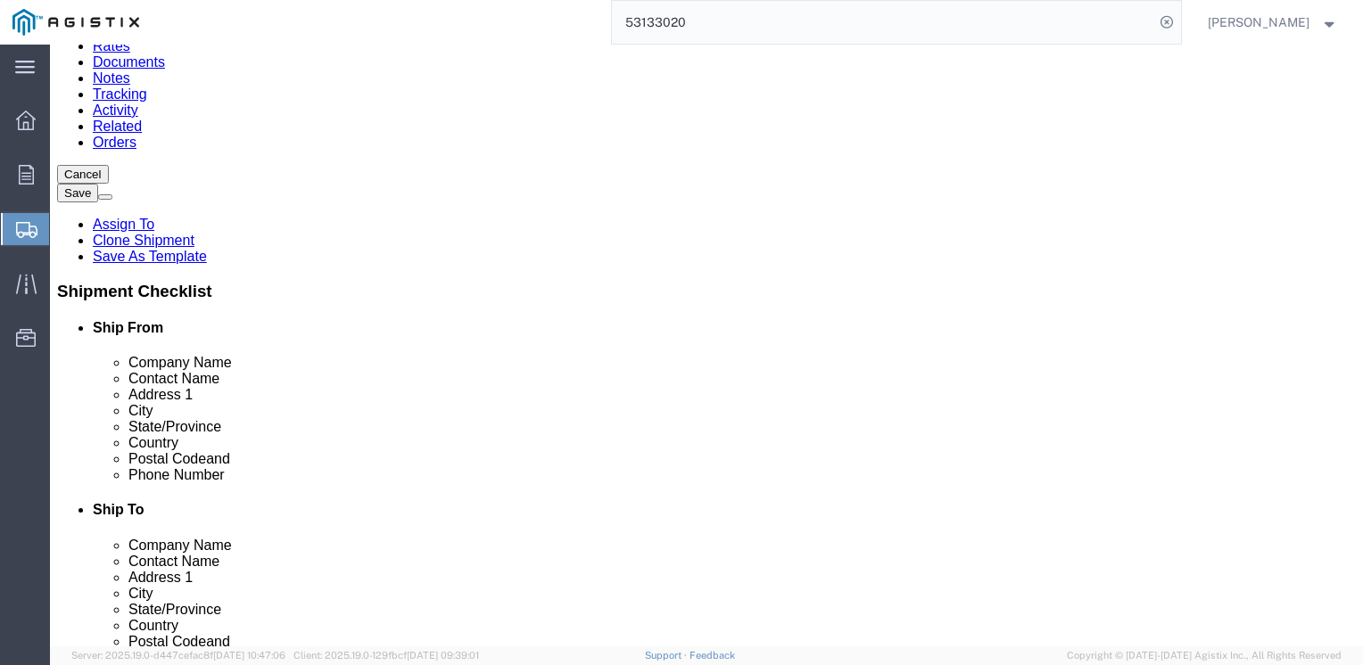
click link "Add Content"
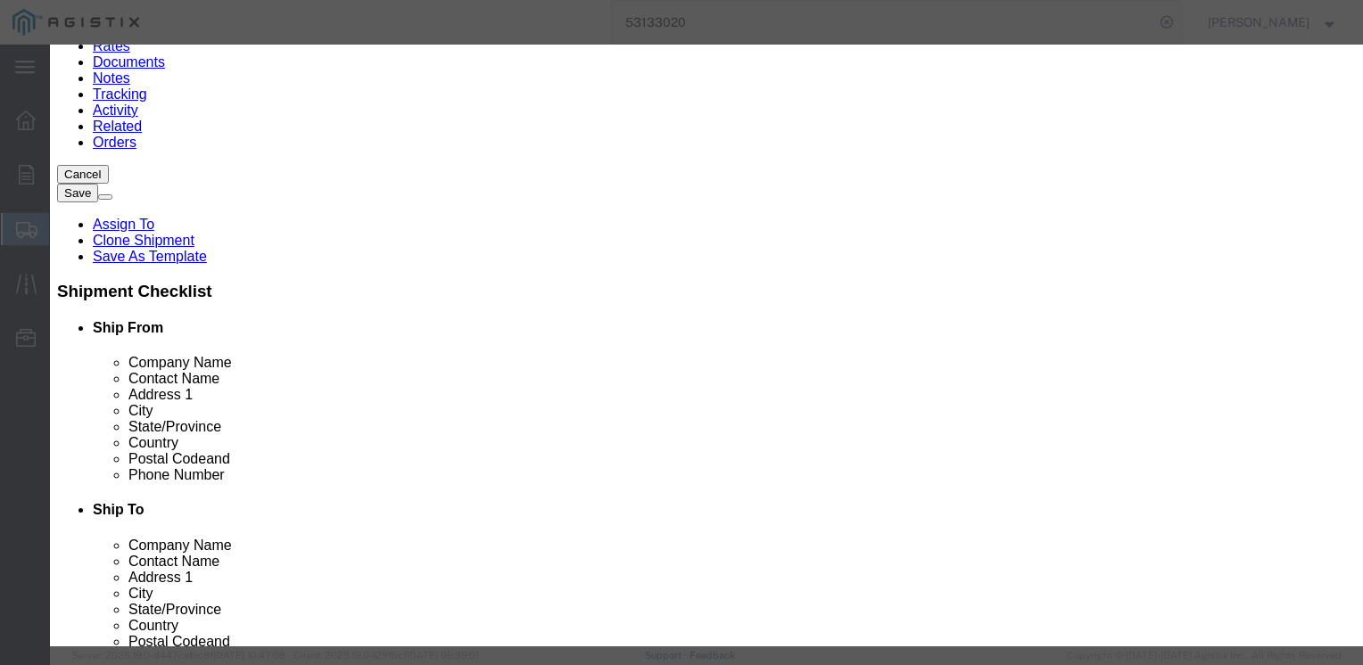
click button "Close"
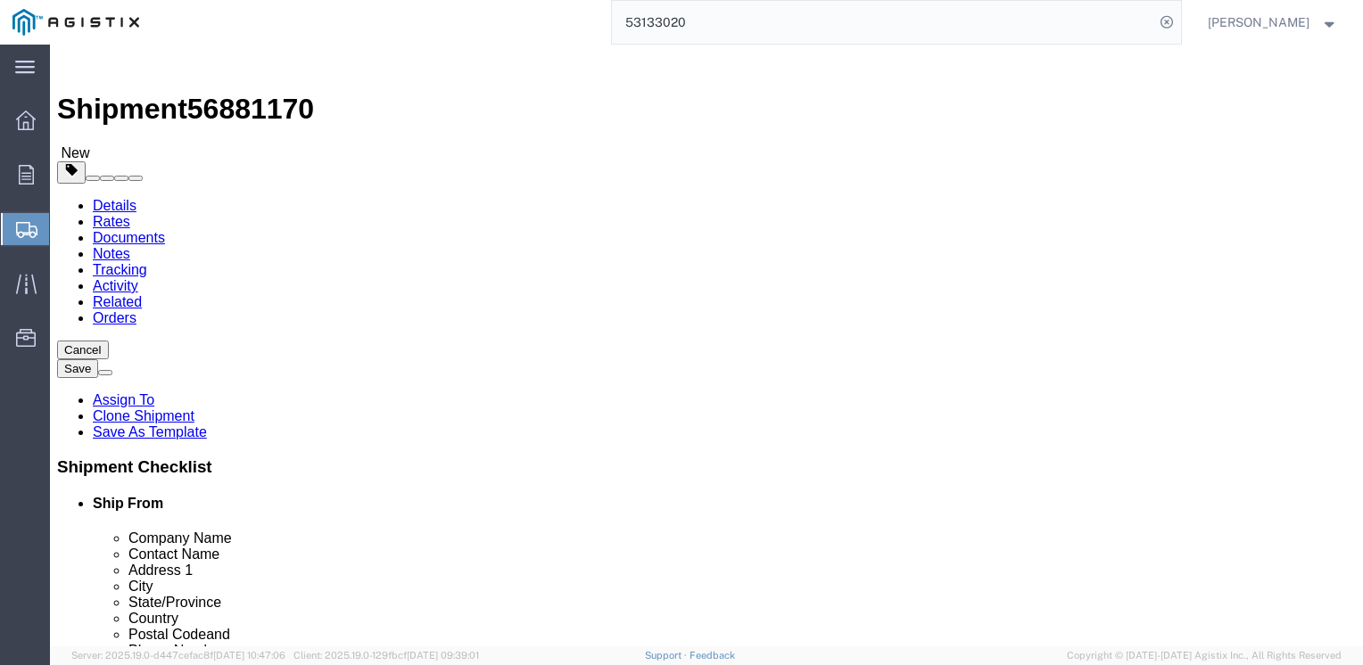
scroll to position [0, 0]
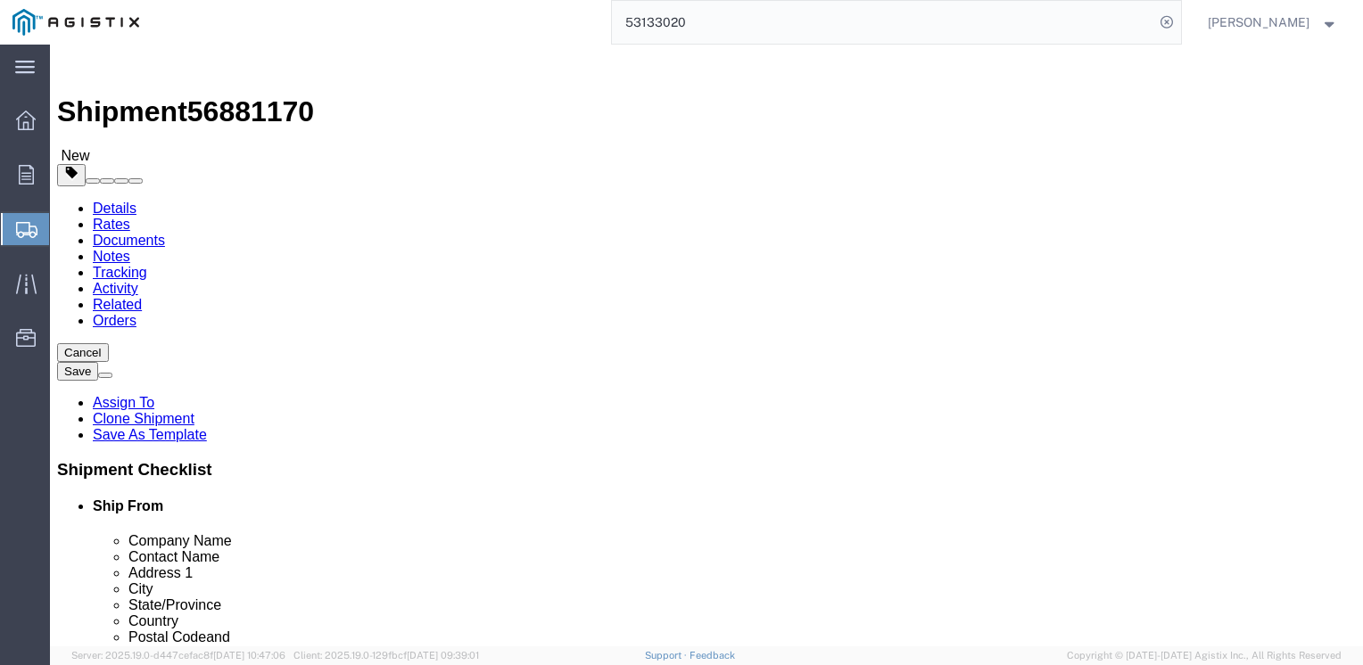
click link "Add Package"
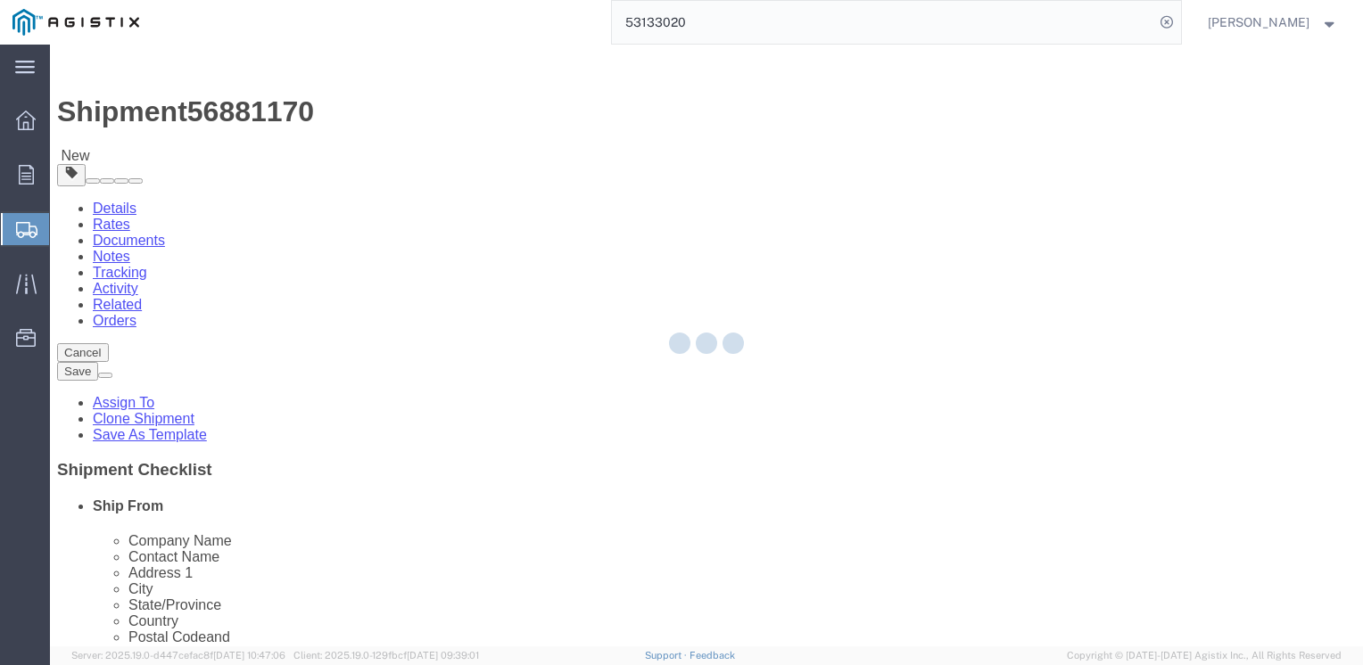
select select "CRAT"
select select "CBOX"
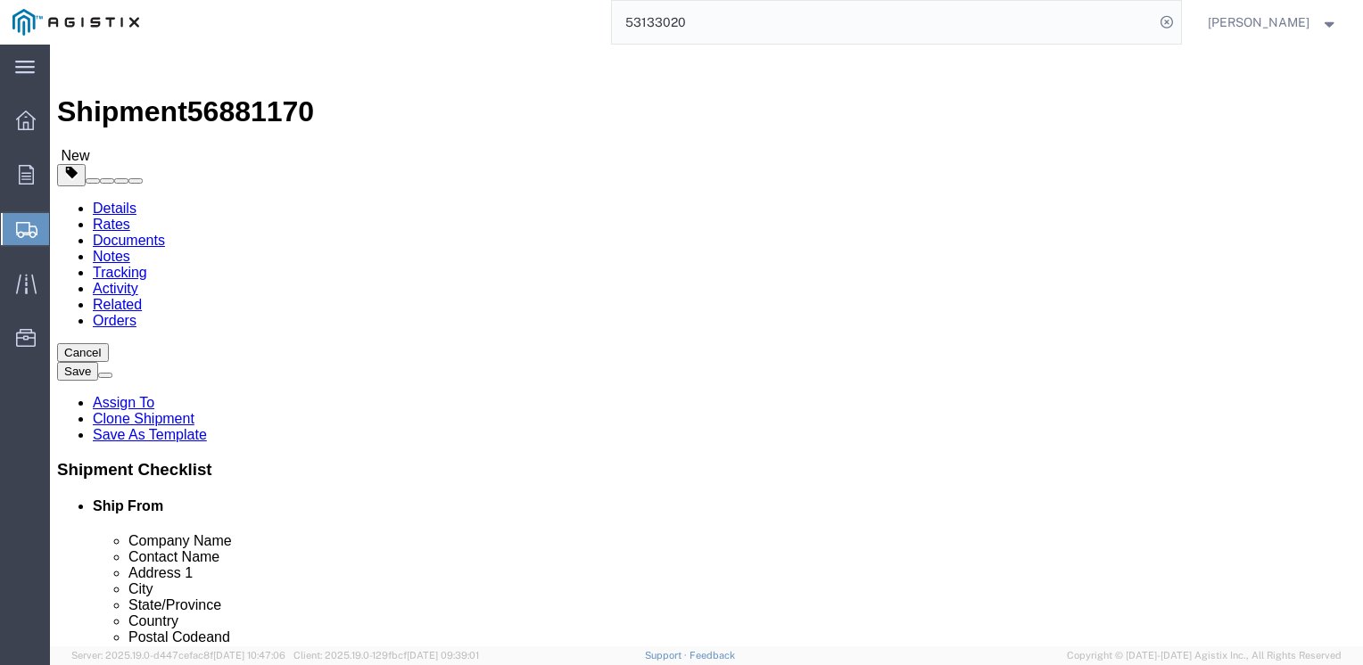
click span "button"
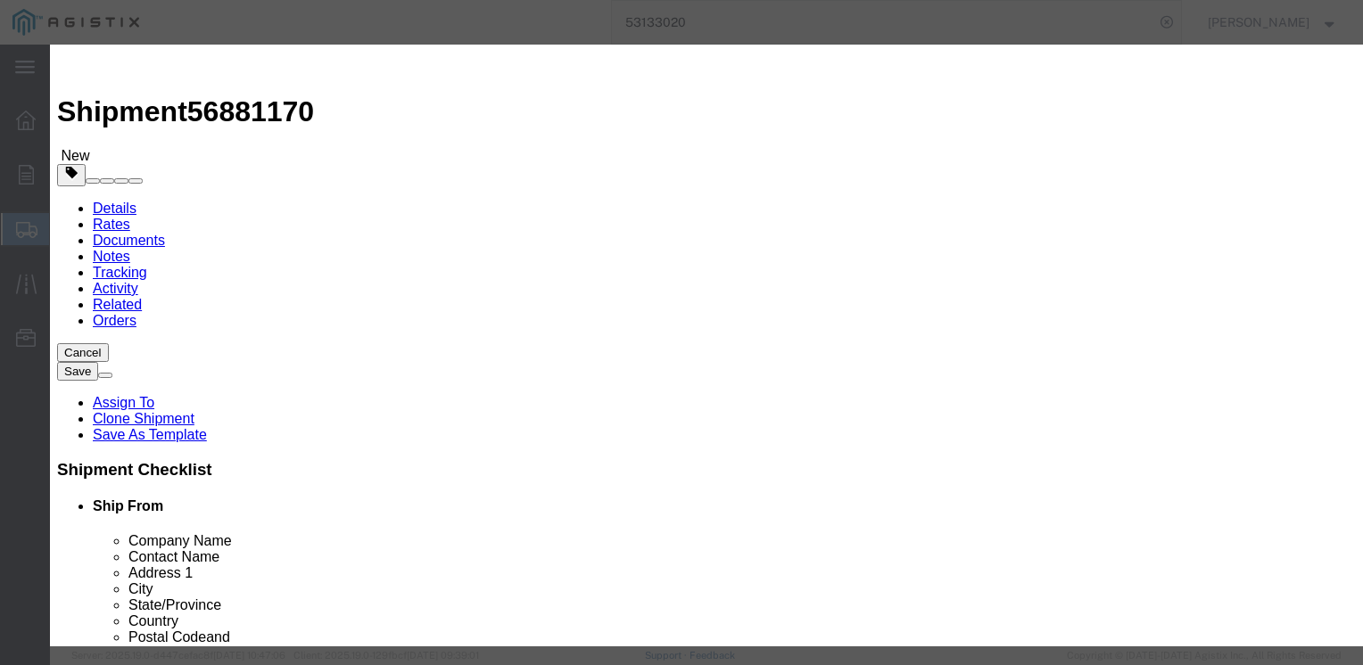
click button "Yes"
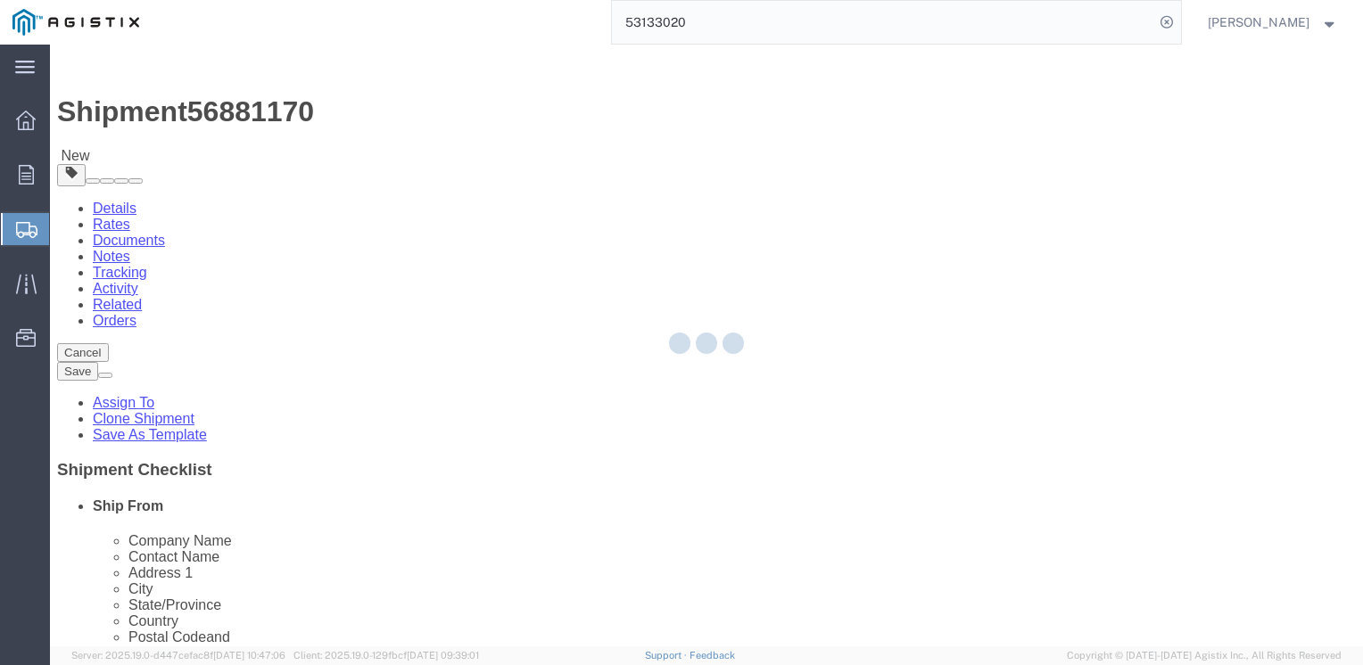
select select "CRAT"
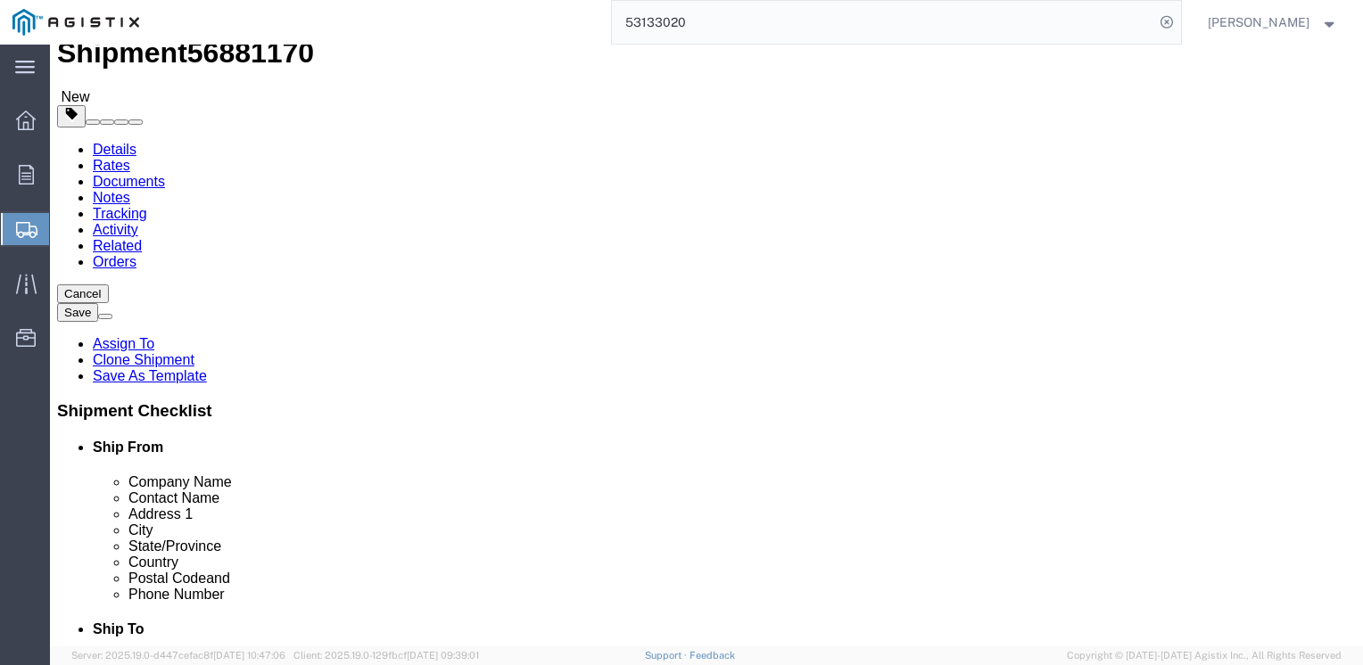
scroll to position [89, 0]
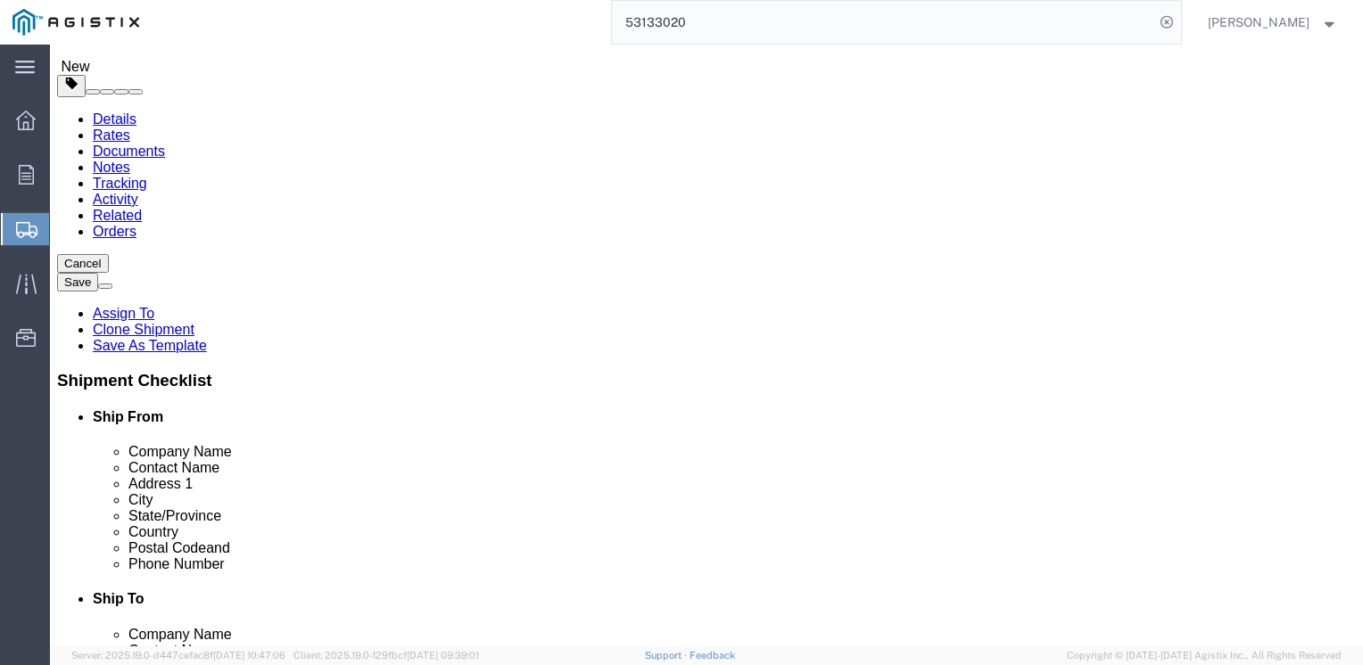
click dd "50.00 USD"
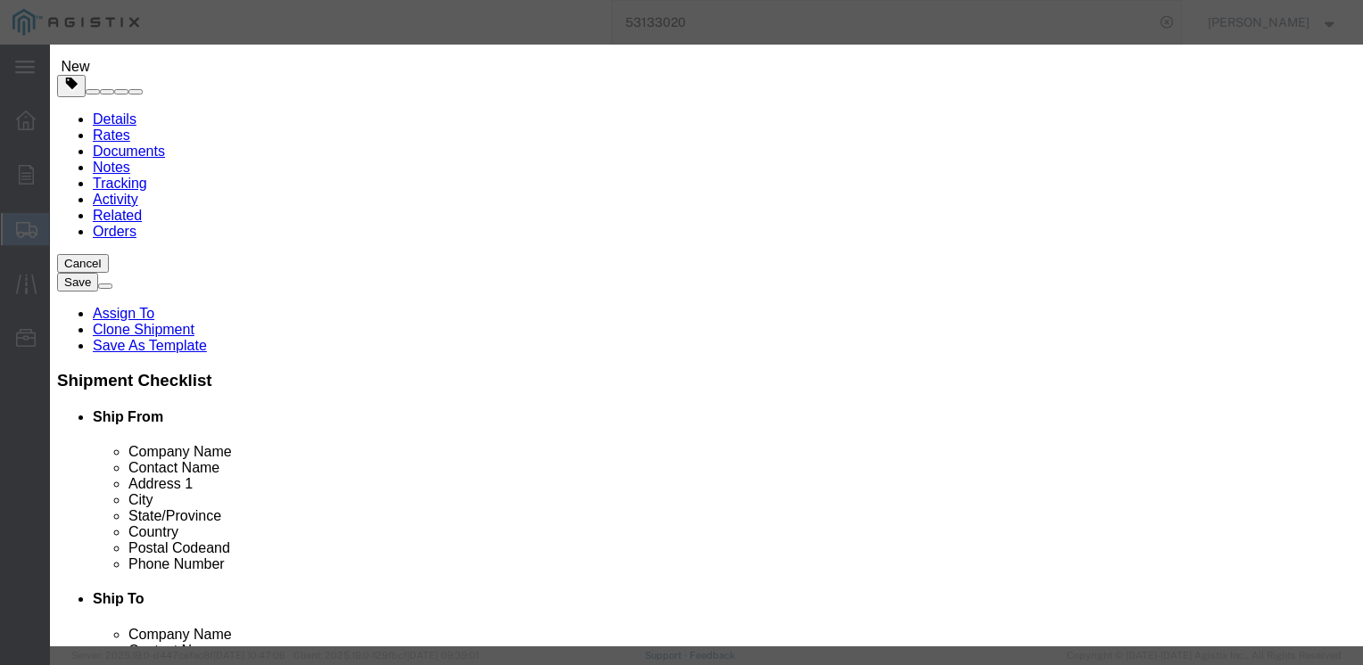
click input "50.00"
type input "5"
type input "150.00"
click button "Save & Close"
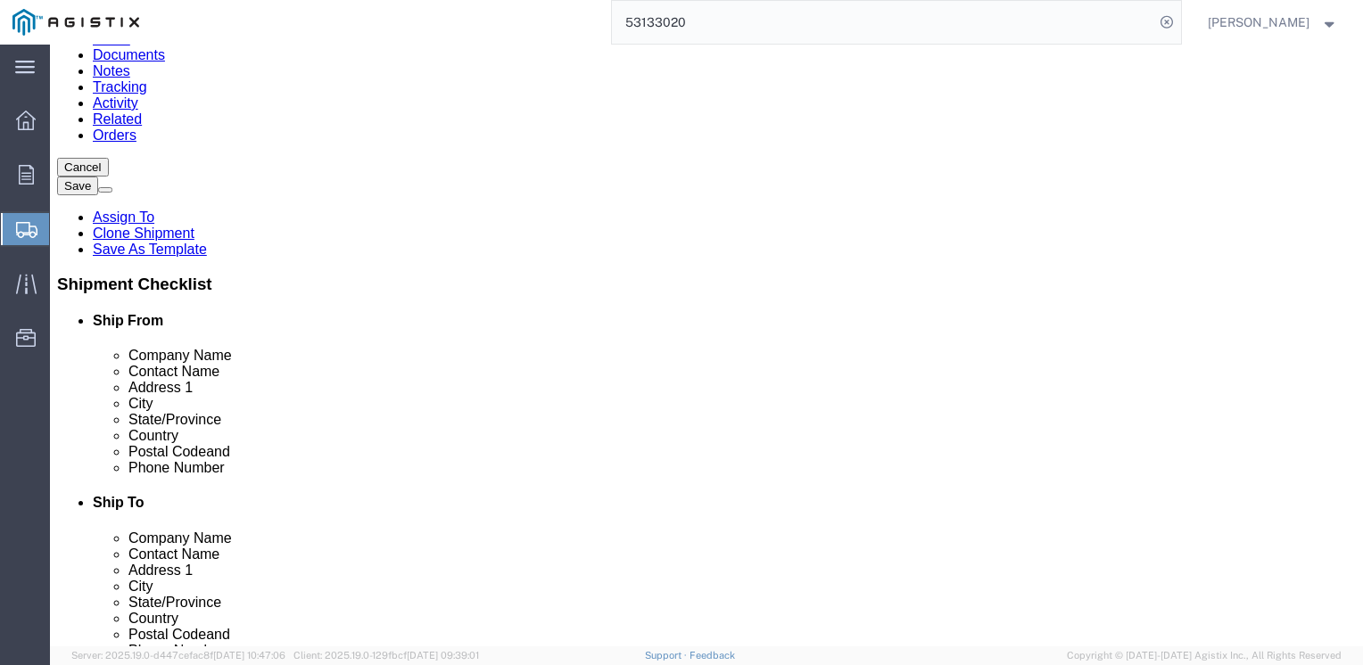
scroll to position [194, 0]
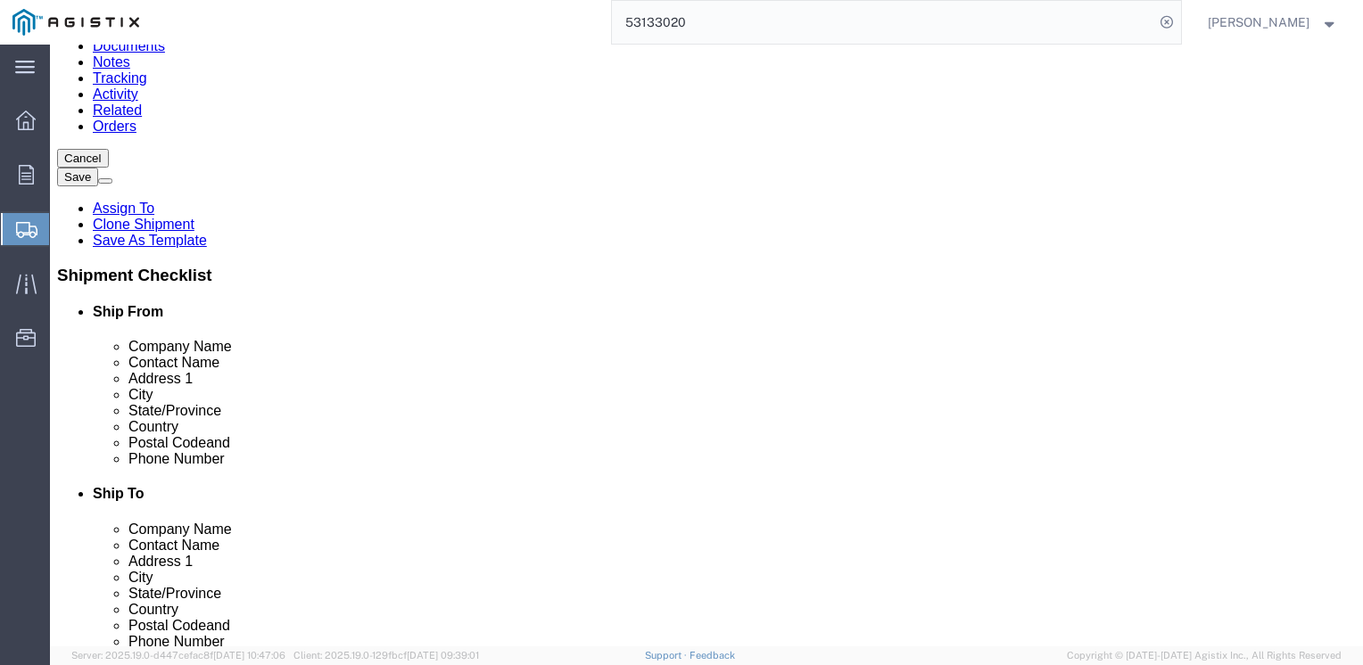
click button "Continue"
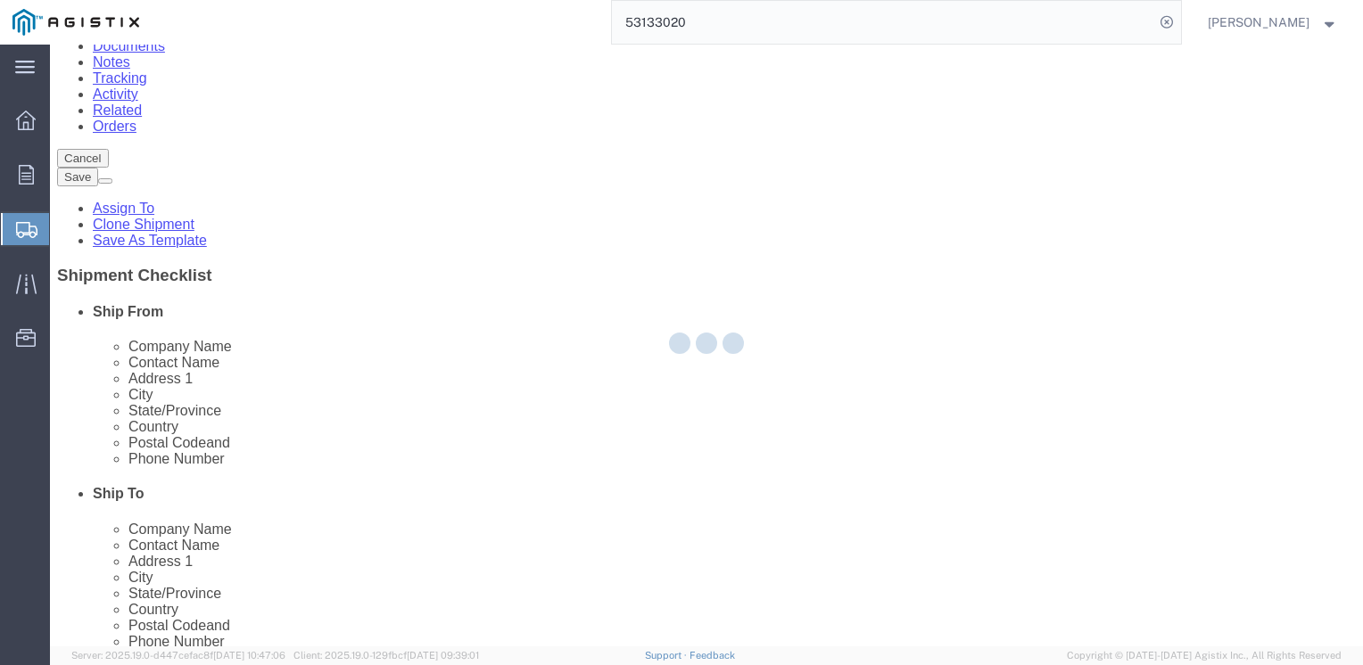
select select
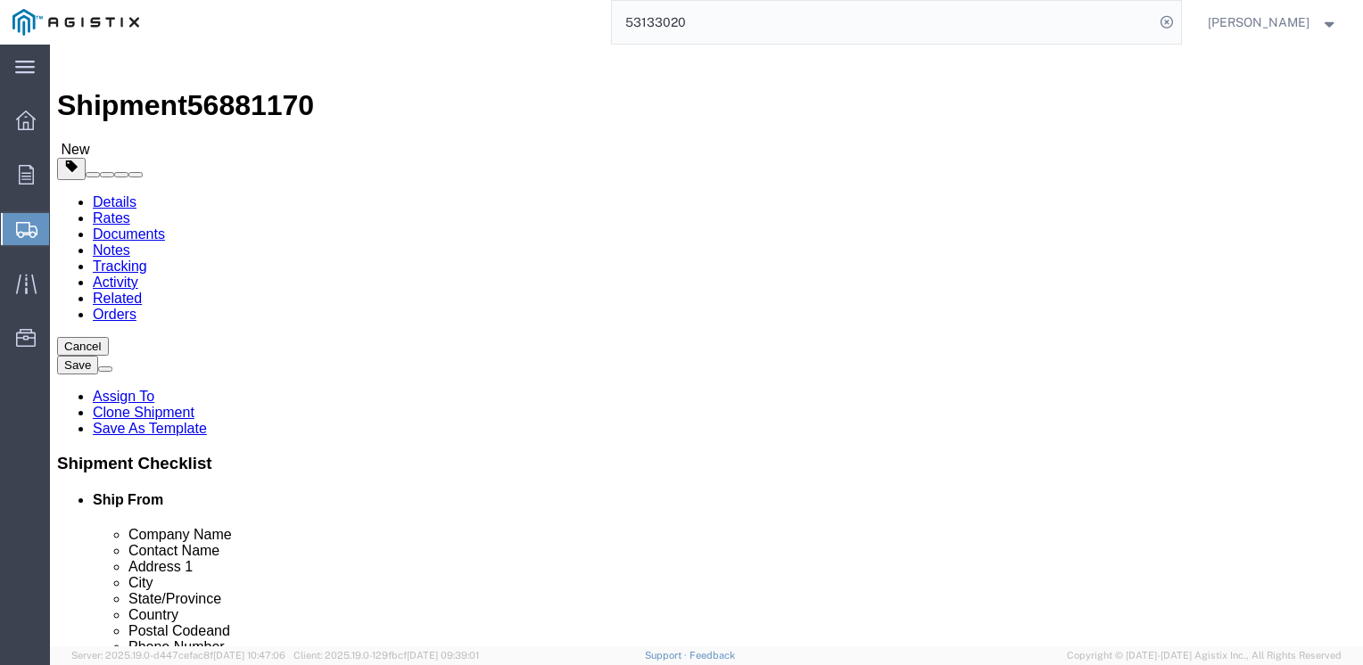
click button "Rate Shipment"
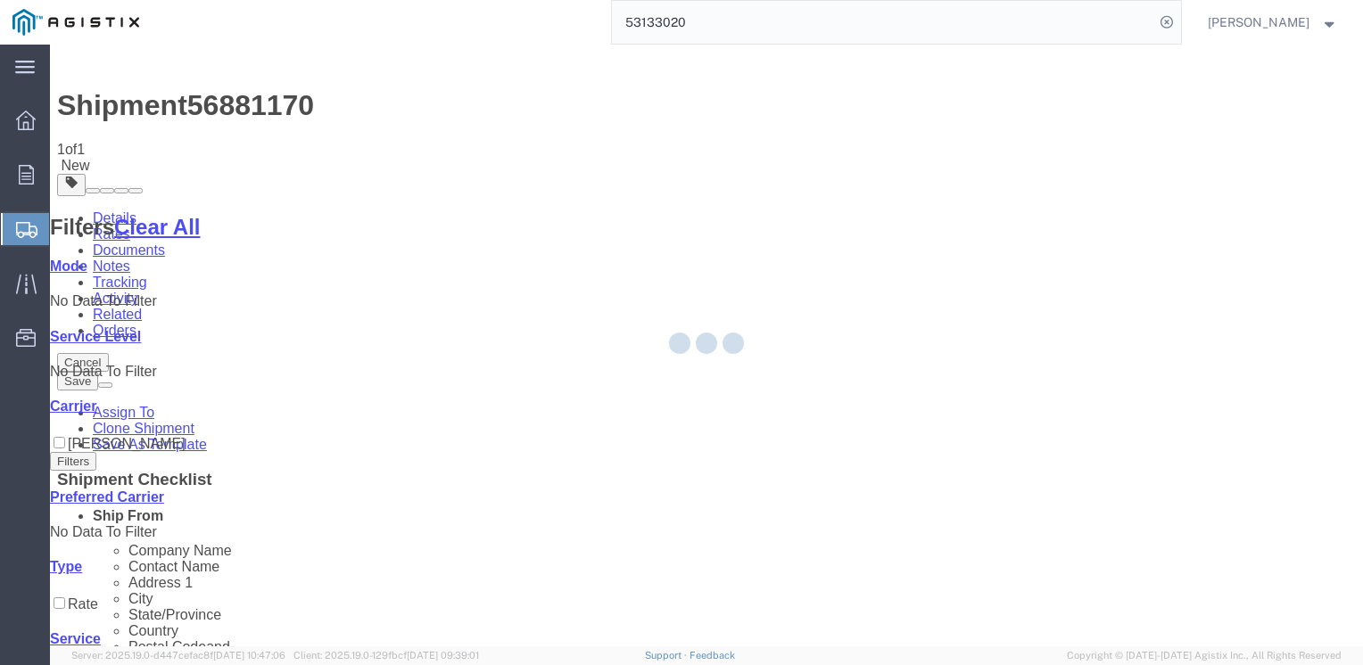
scroll to position [0, 0]
